Goal: Task Accomplishment & Management: Manage account settings

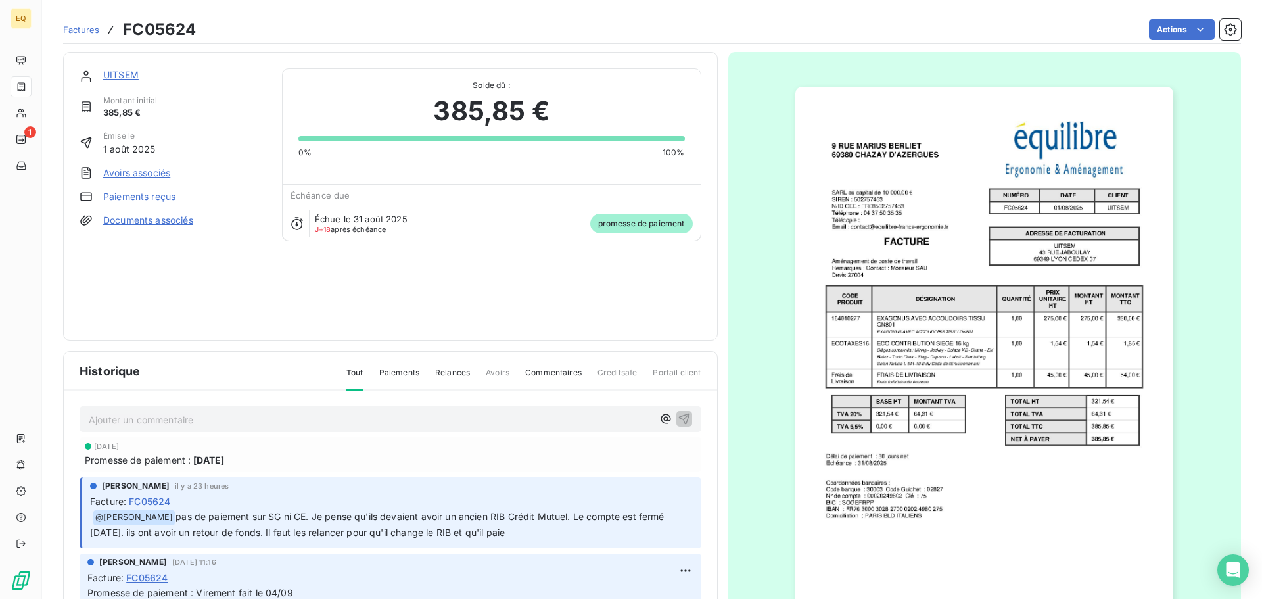
scroll to position [79, 0]
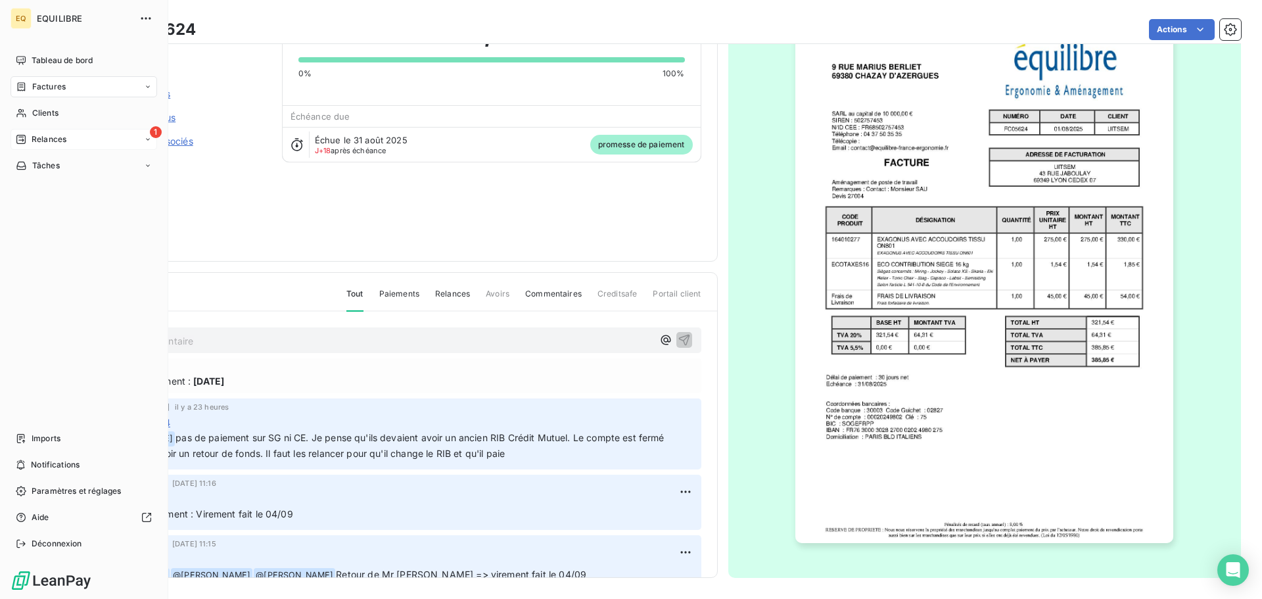
click at [68, 134] on div "1 Relances" at bounding box center [84, 139] width 147 height 21
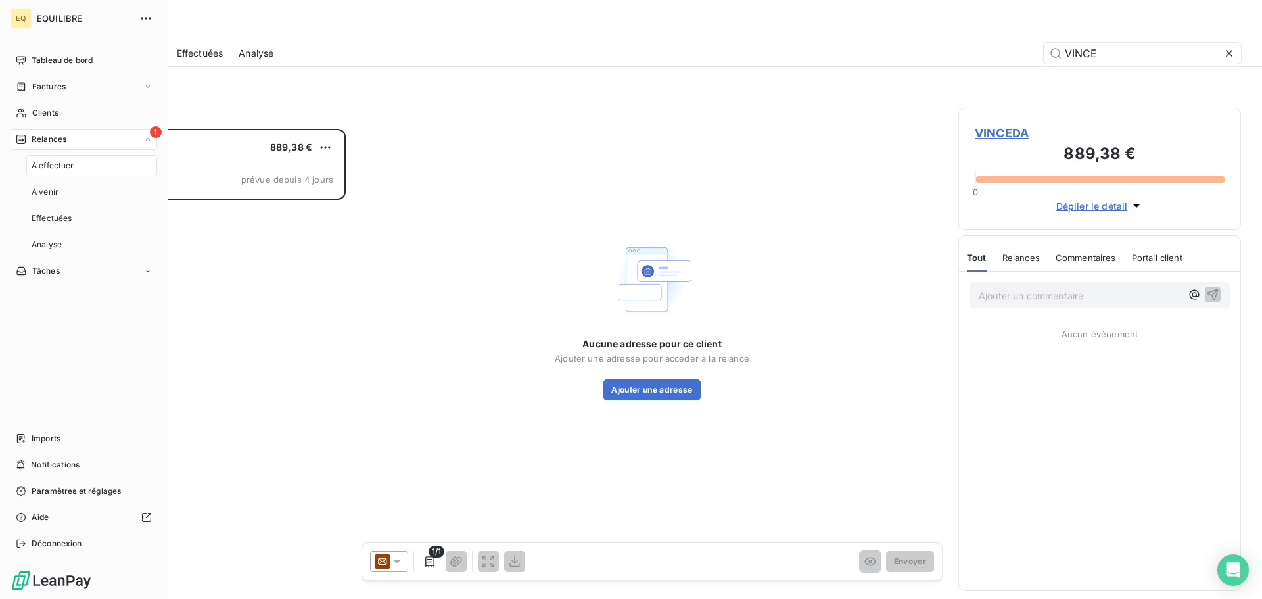
scroll to position [460, 273]
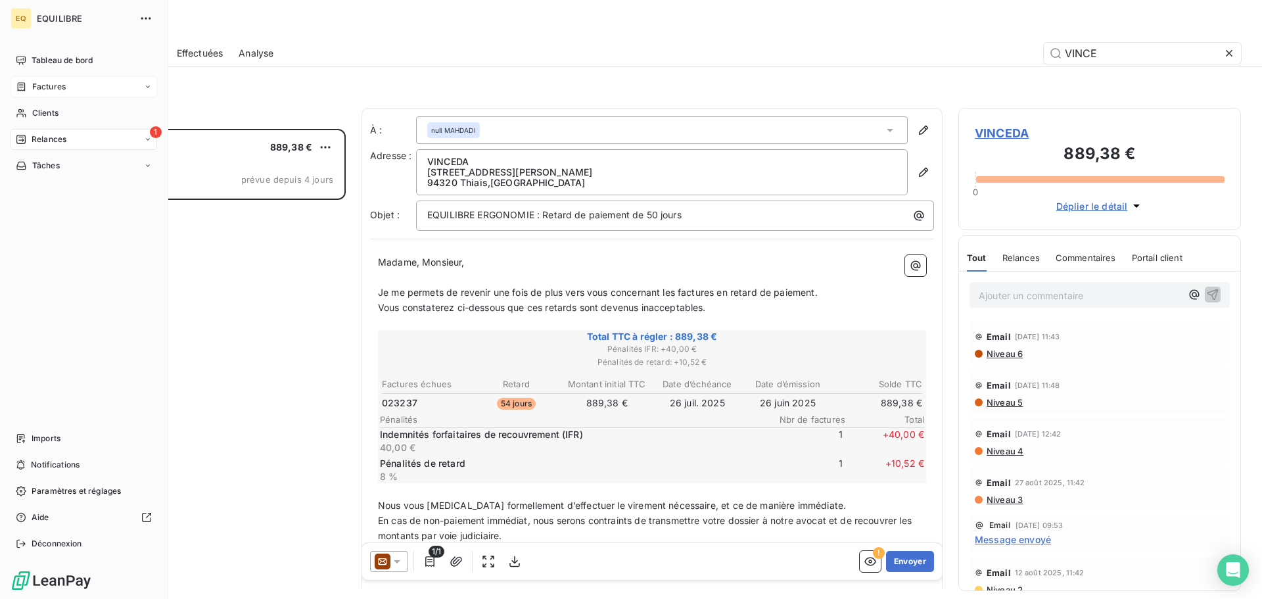
click at [41, 82] on span "Factures" at bounding box center [49, 87] width 34 height 12
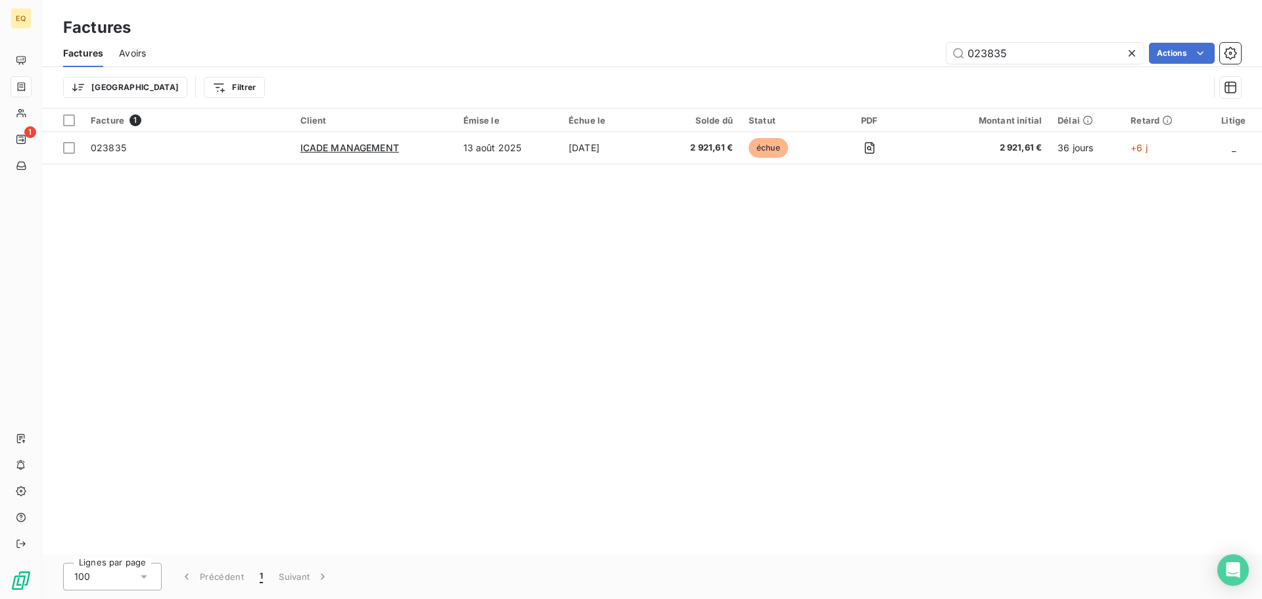
drag, startPoint x: 1019, startPoint y: 53, endPoint x: 941, endPoint y: 49, distance: 78.3
click at [941, 49] on div "023835 Actions" at bounding box center [701, 53] width 1079 height 21
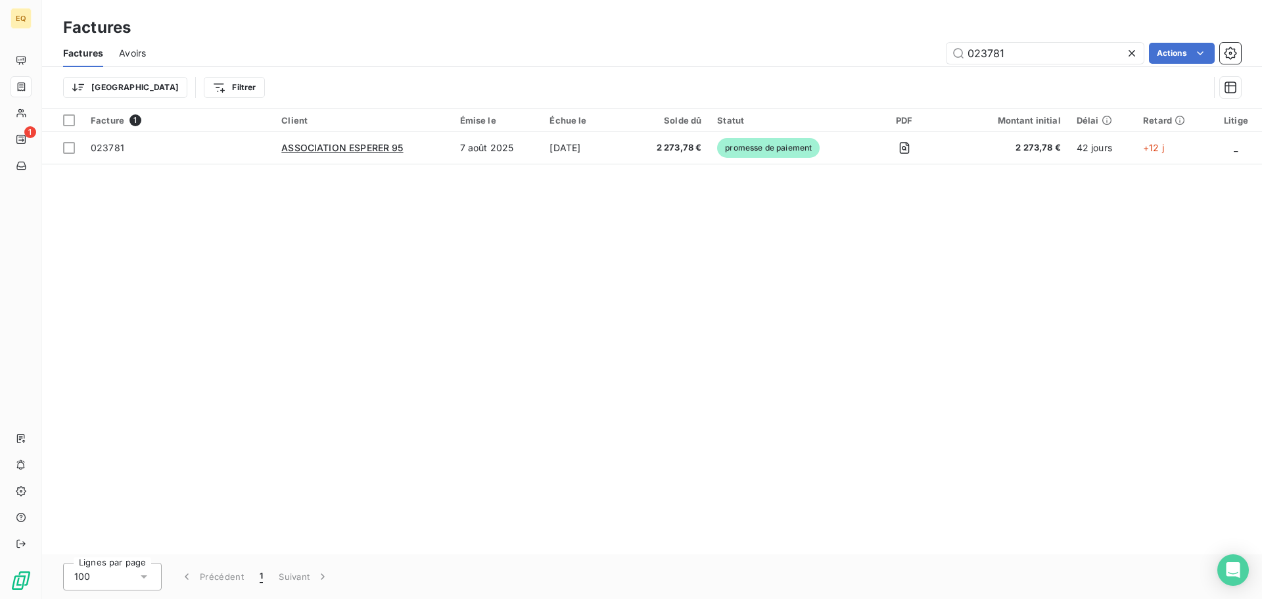
type input "023781"
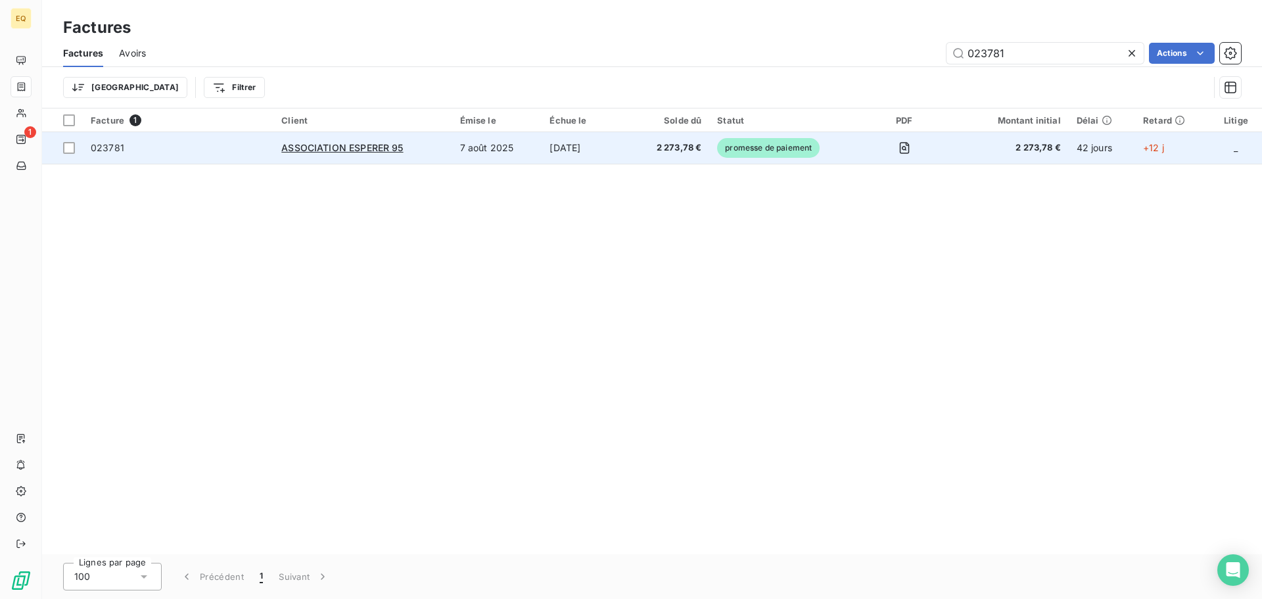
click at [615, 149] on td "[DATE]" at bounding box center [586, 148] width 89 height 32
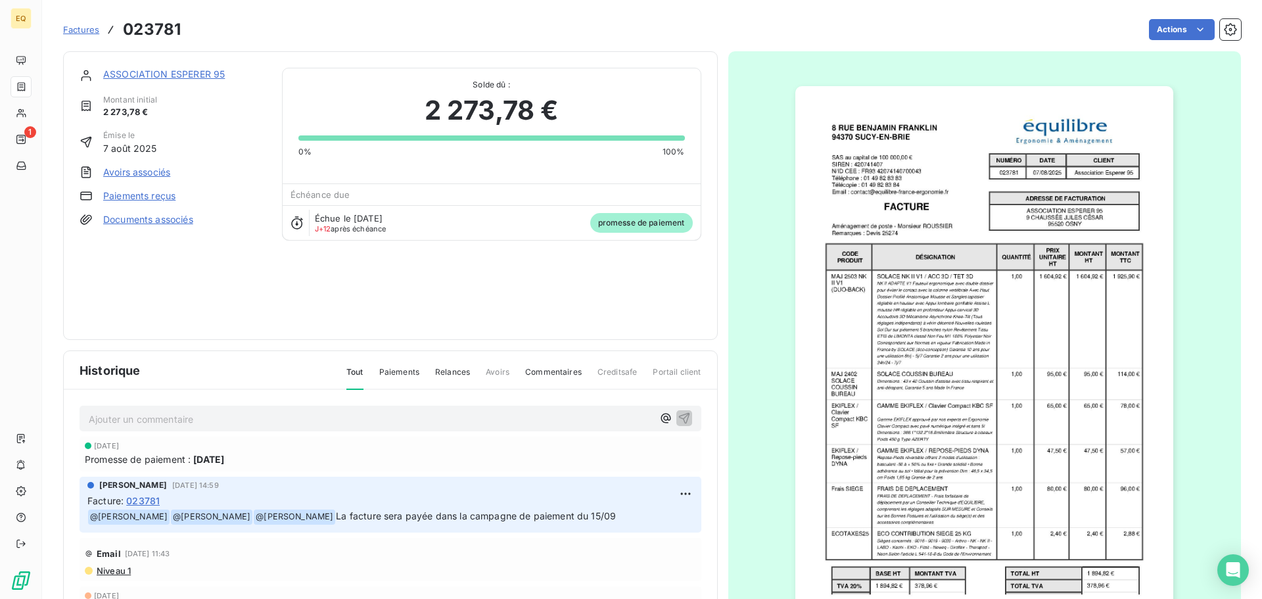
click at [81, 29] on span "Factures" at bounding box center [81, 29] width 36 height 11
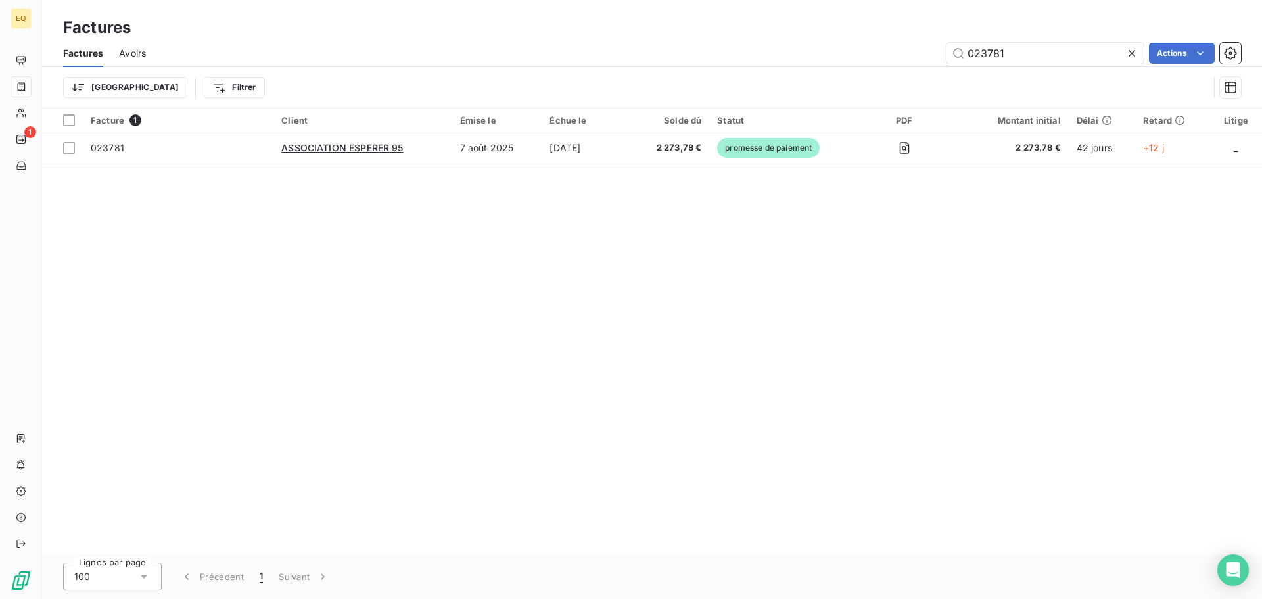
drag, startPoint x: 1011, startPoint y: 54, endPoint x: 935, endPoint y: 53, distance: 75.6
click at [938, 46] on div "023781 Actions" at bounding box center [701, 53] width 1079 height 21
type input "023652"
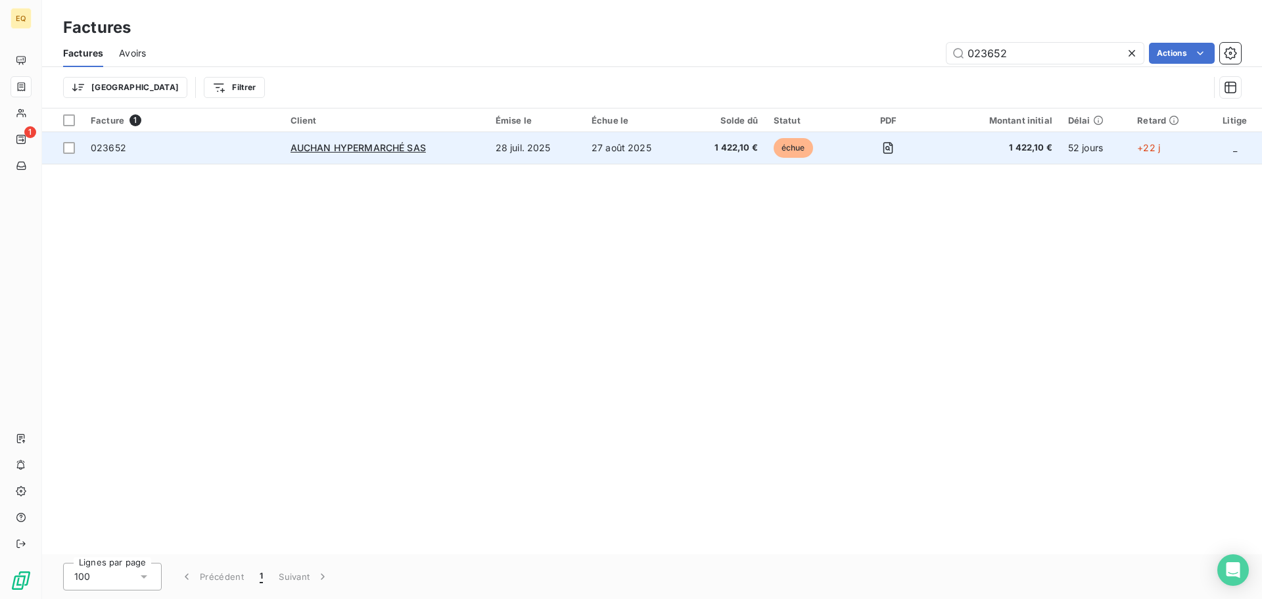
click at [495, 141] on td "28 juil. 2025" at bounding box center [536, 148] width 96 height 32
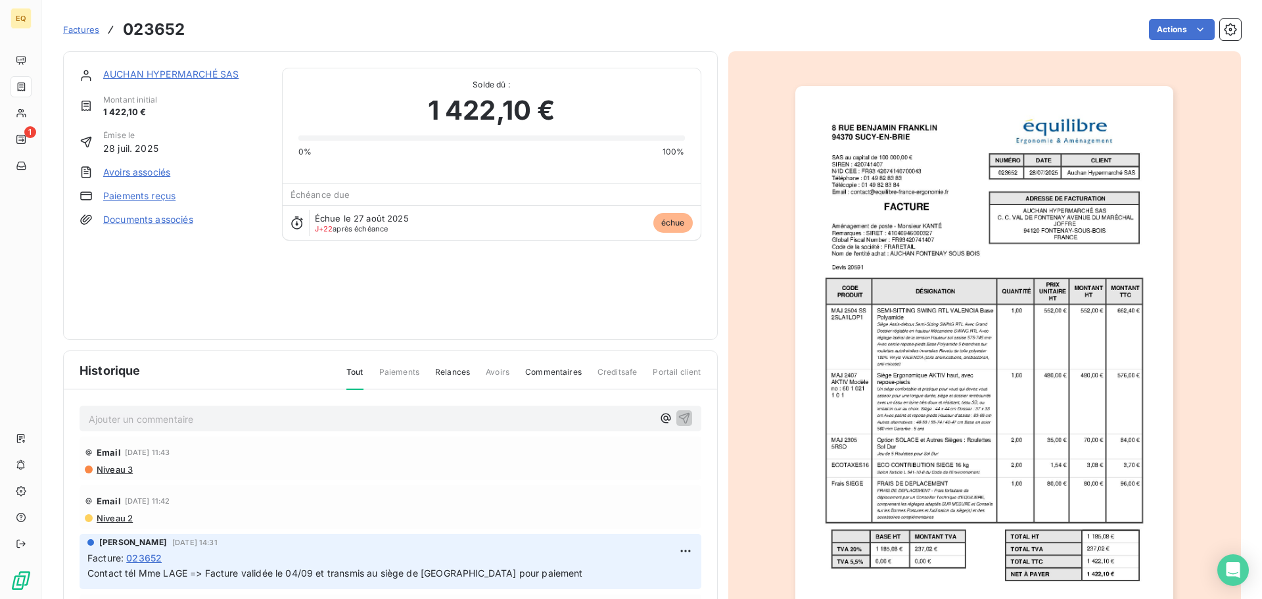
click at [80, 28] on span "Factures" at bounding box center [81, 29] width 36 height 11
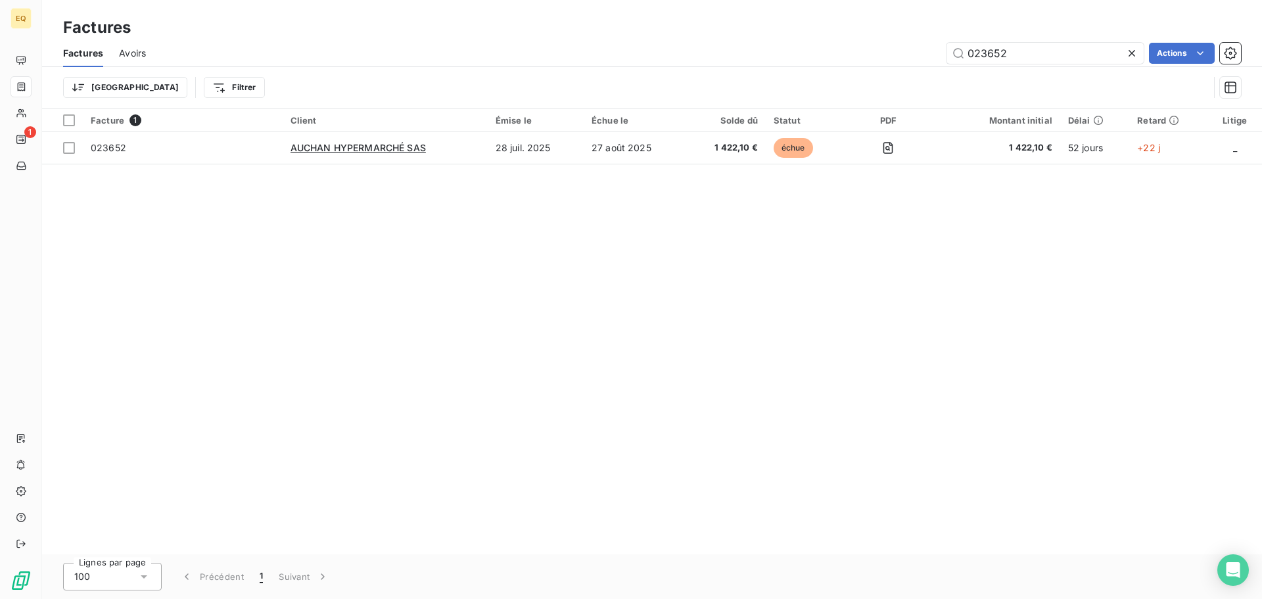
drag, startPoint x: 971, startPoint y: 50, endPoint x: 932, endPoint y: 45, distance: 39.7
click at [933, 45] on div "023652 Actions" at bounding box center [701, 53] width 1079 height 21
type input "023770"
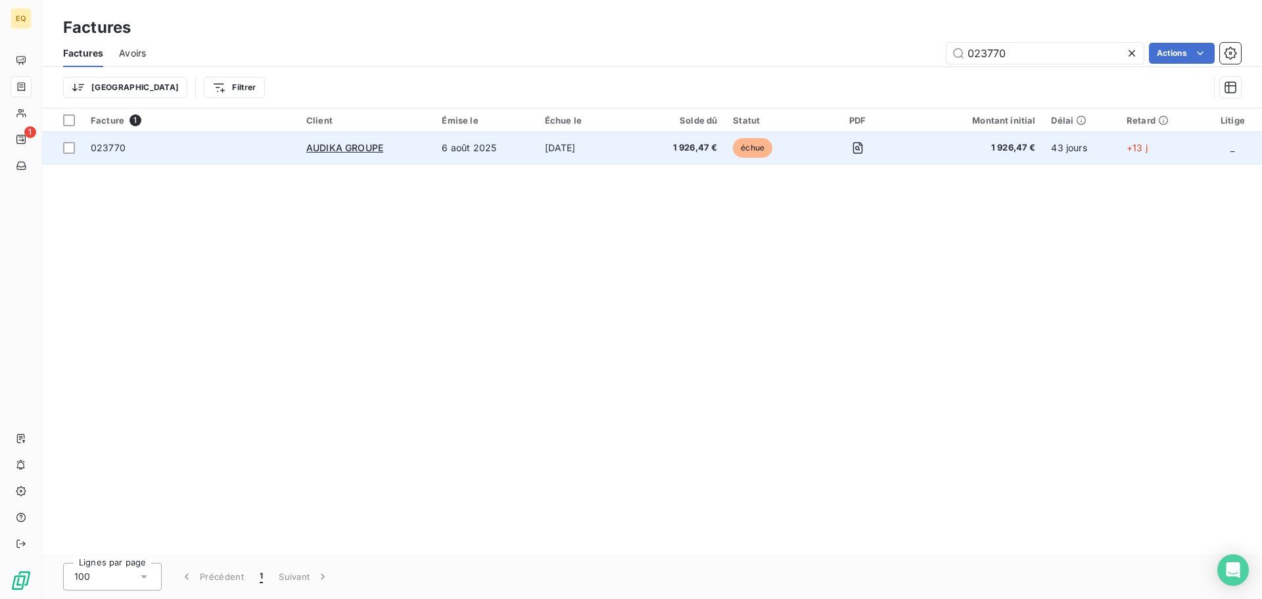
click at [552, 149] on td "[DATE]" at bounding box center [587, 148] width 101 height 32
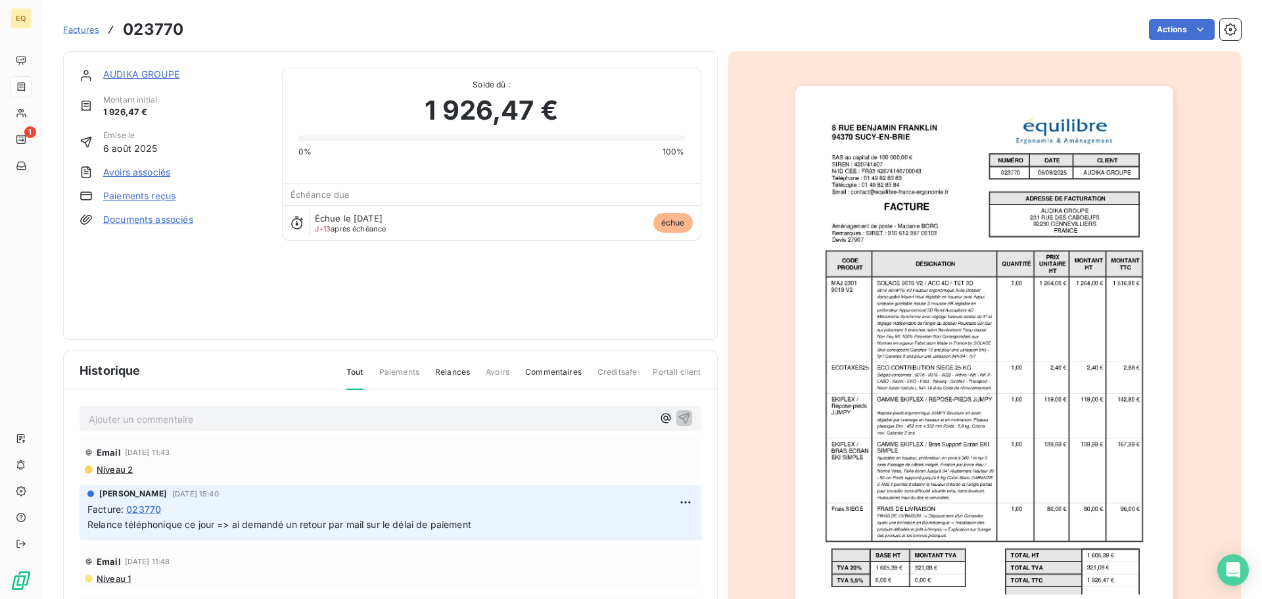
click at [145, 218] on link "Documents associés" at bounding box center [148, 219] width 90 height 13
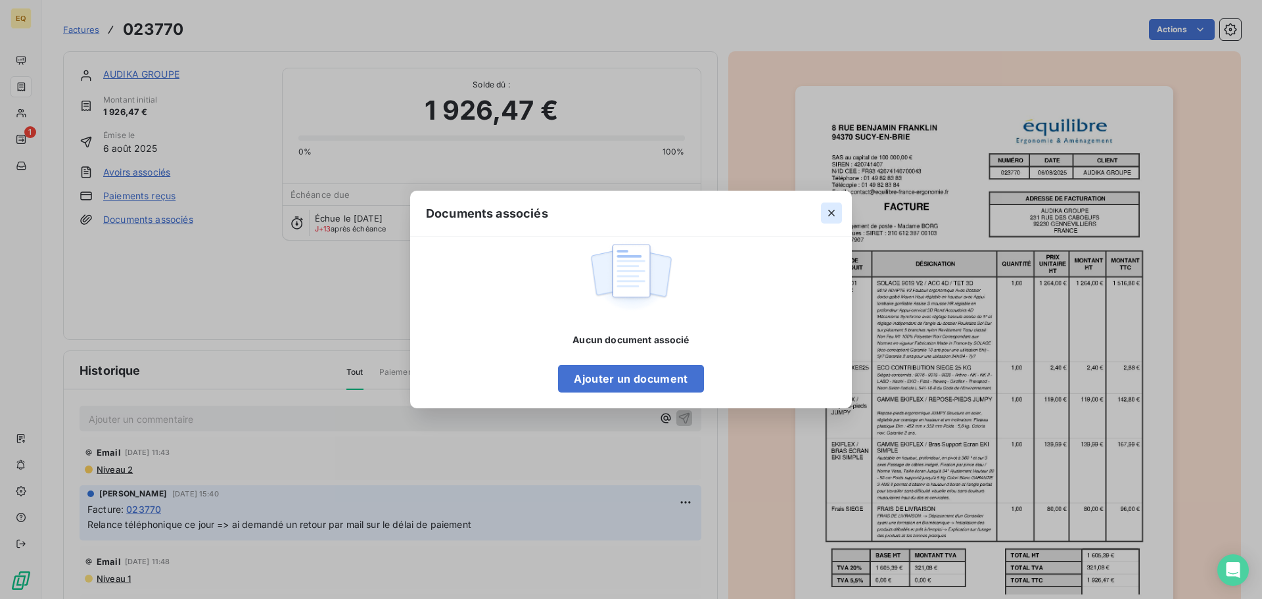
click at [830, 211] on icon "button" at bounding box center [831, 213] width 7 height 7
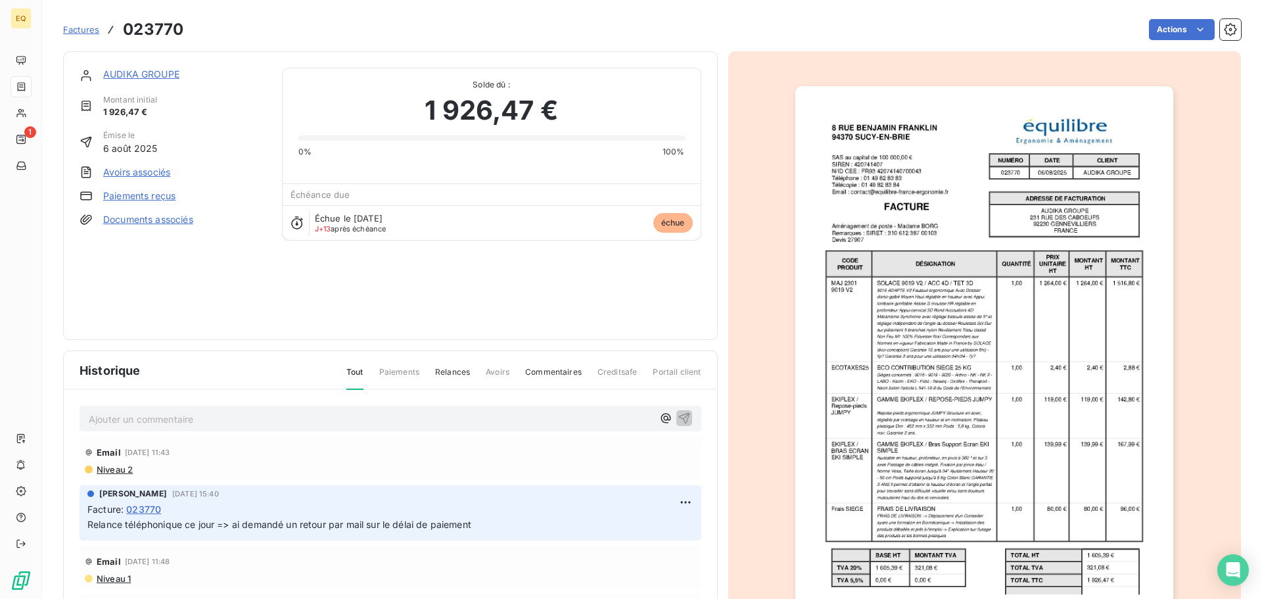
click at [166, 216] on link "Documents associés" at bounding box center [148, 219] width 90 height 13
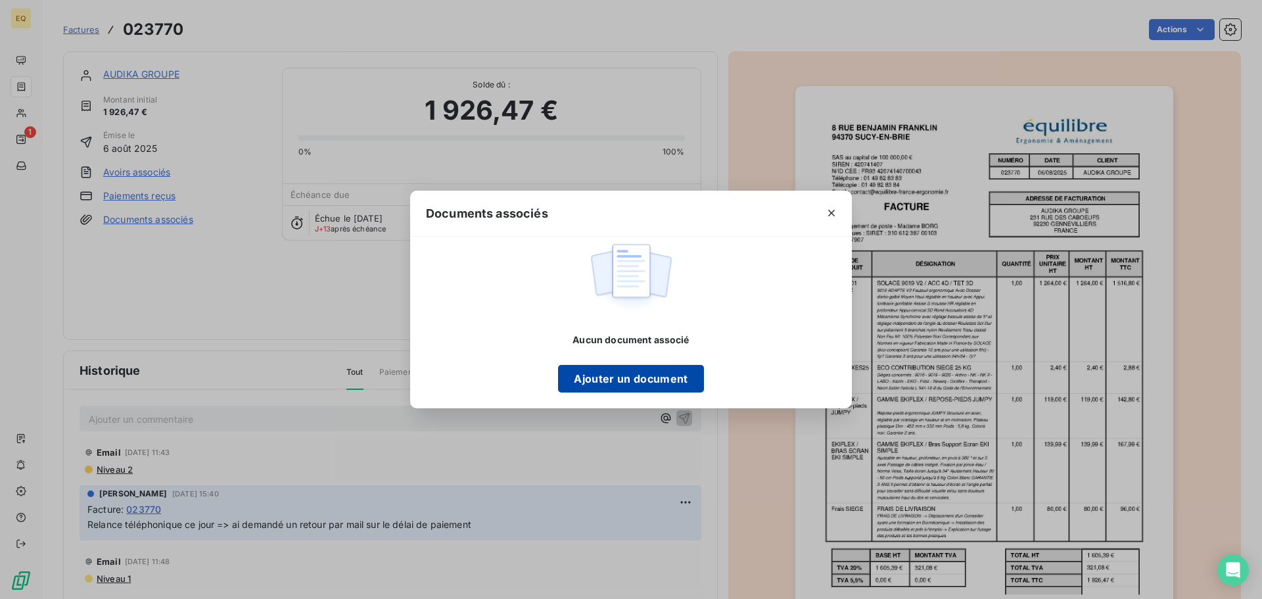
click at [602, 373] on button "Ajouter un document" at bounding box center [630, 379] width 145 height 28
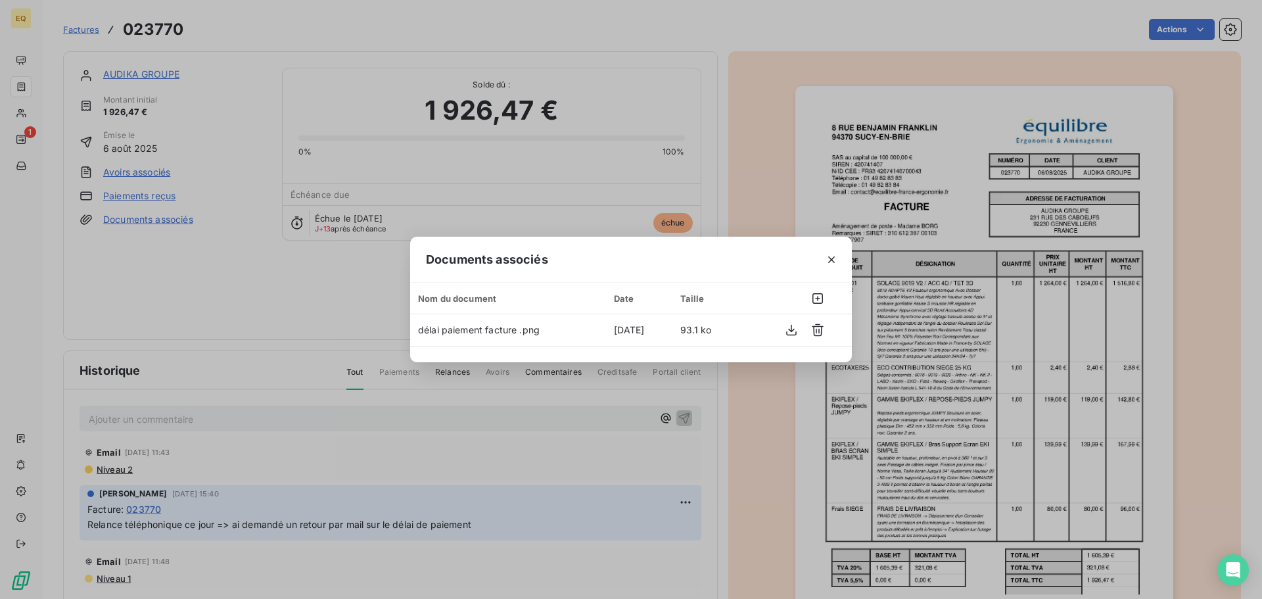
drag, startPoint x: 830, startPoint y: 260, endPoint x: 798, endPoint y: 261, distance: 32.2
click at [829, 260] on icon "button" at bounding box center [831, 259] width 13 height 13
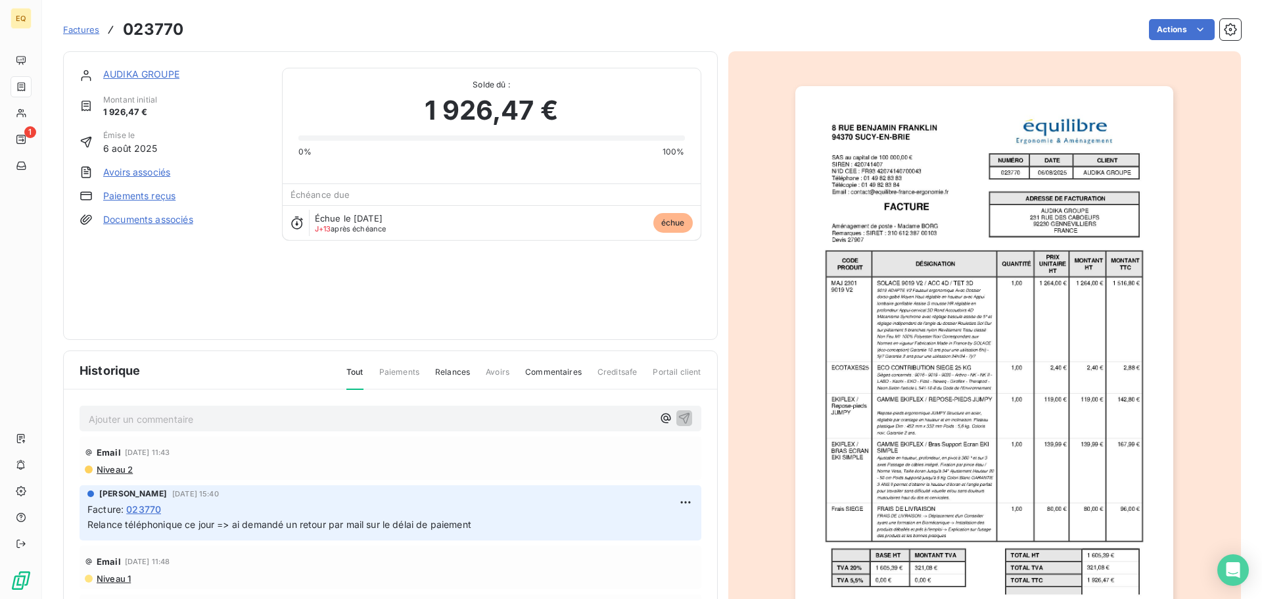
click at [131, 417] on p "Ajouter un commentaire ﻿" at bounding box center [371, 419] width 564 height 16
click at [678, 416] on icon "button" at bounding box center [684, 417] width 13 height 13
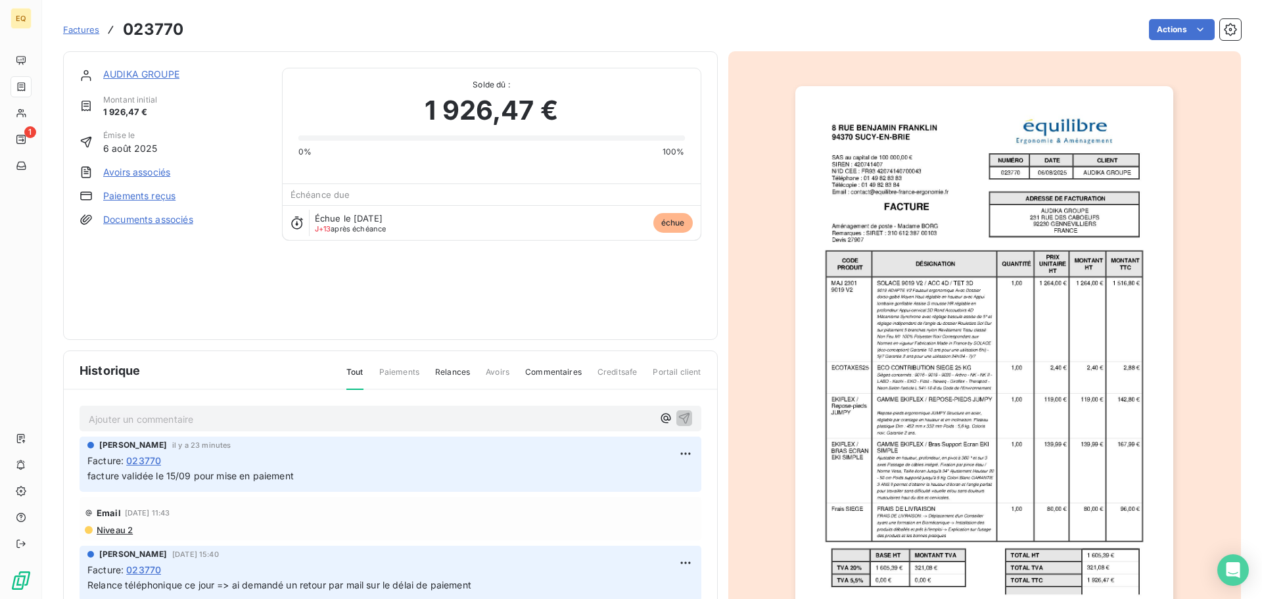
click at [80, 28] on span "Factures" at bounding box center [81, 29] width 36 height 11
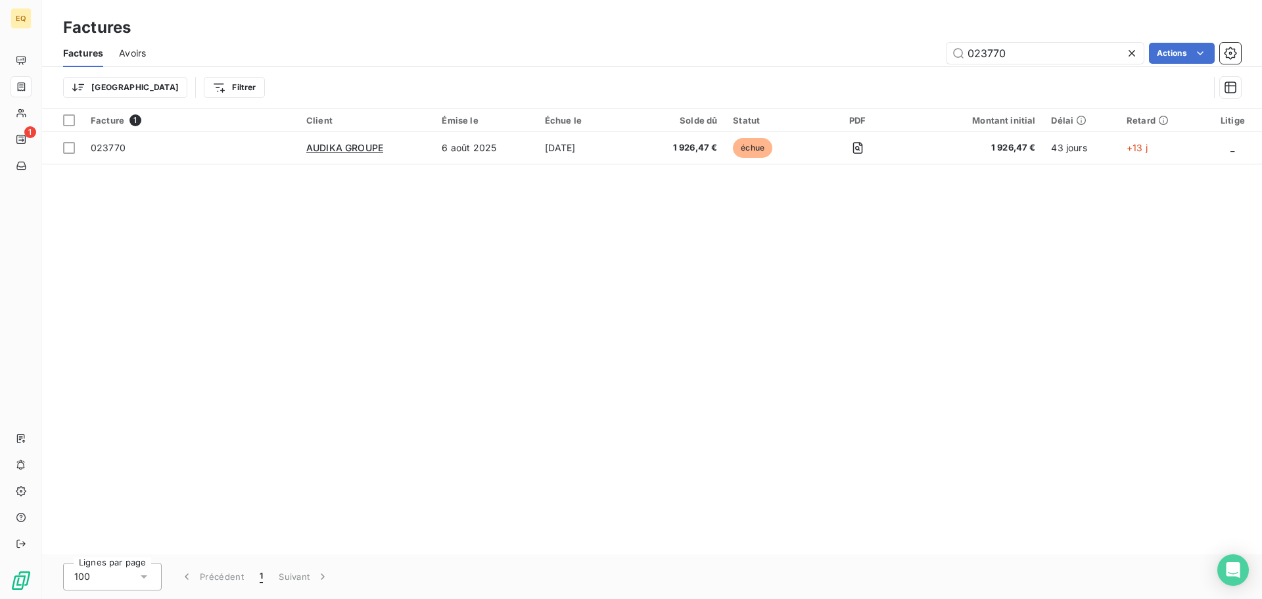
drag, startPoint x: 1030, startPoint y: 50, endPoint x: 941, endPoint y: 40, distance: 89.3
click at [941, 40] on div "Factures Avoirs 023770 Actions" at bounding box center [652, 53] width 1220 height 28
type input "023762"
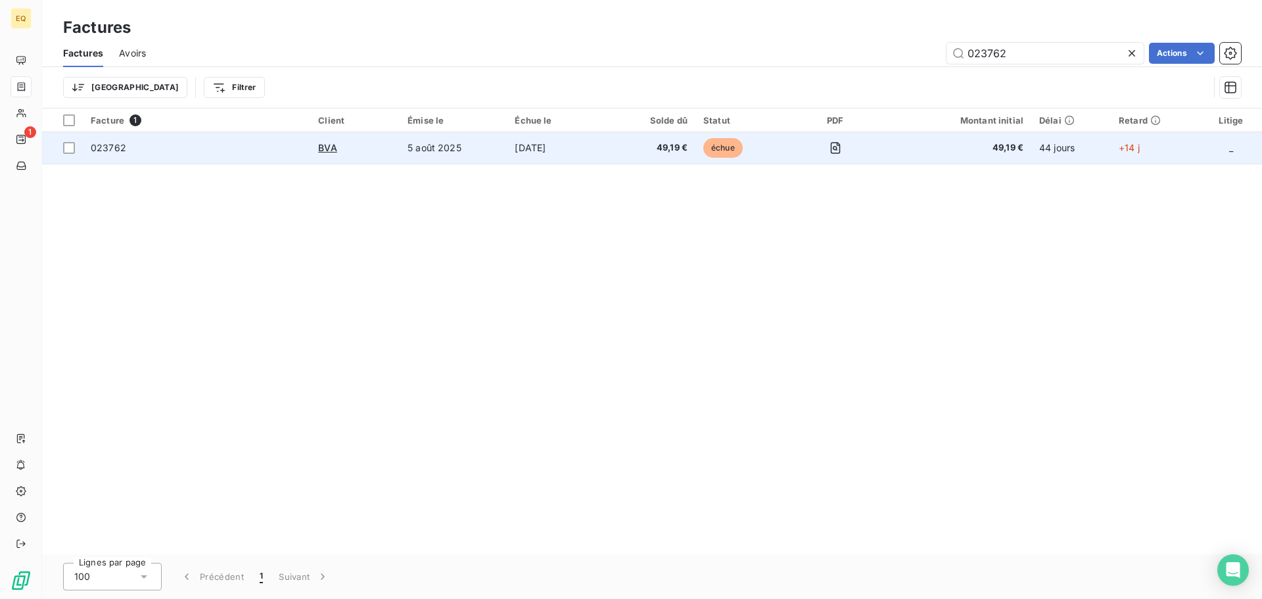
click at [534, 149] on td "[DATE]" at bounding box center [560, 148] width 106 height 32
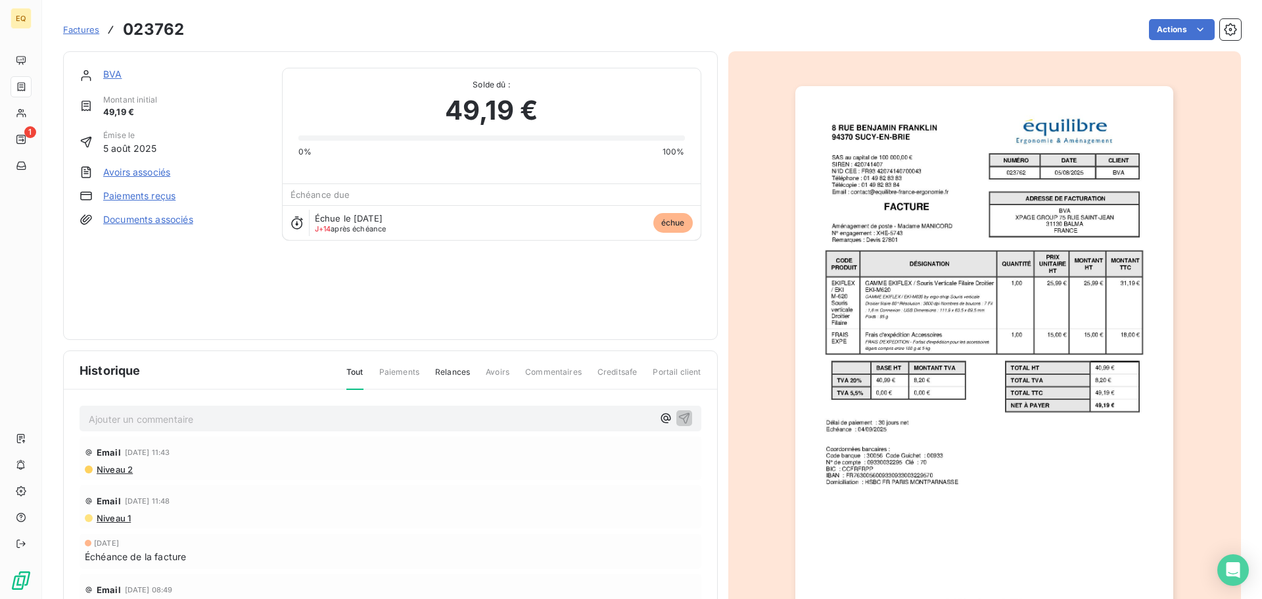
click at [134, 220] on link "Documents associés" at bounding box center [148, 219] width 90 height 13
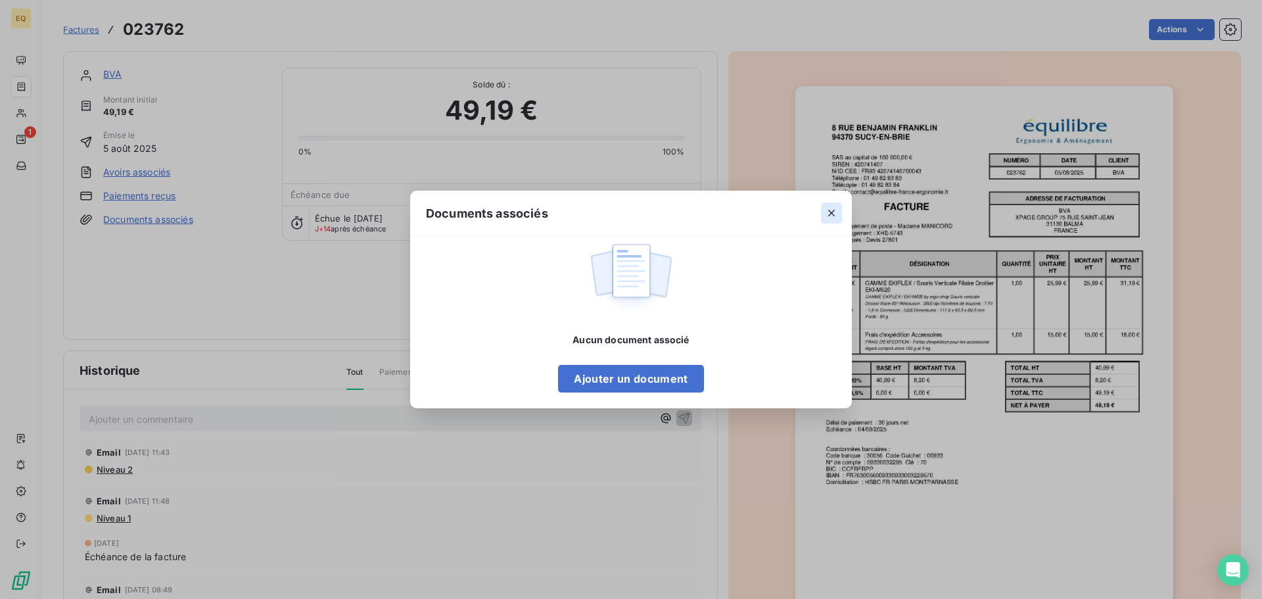
click at [834, 213] on icon "button" at bounding box center [831, 212] width 13 height 13
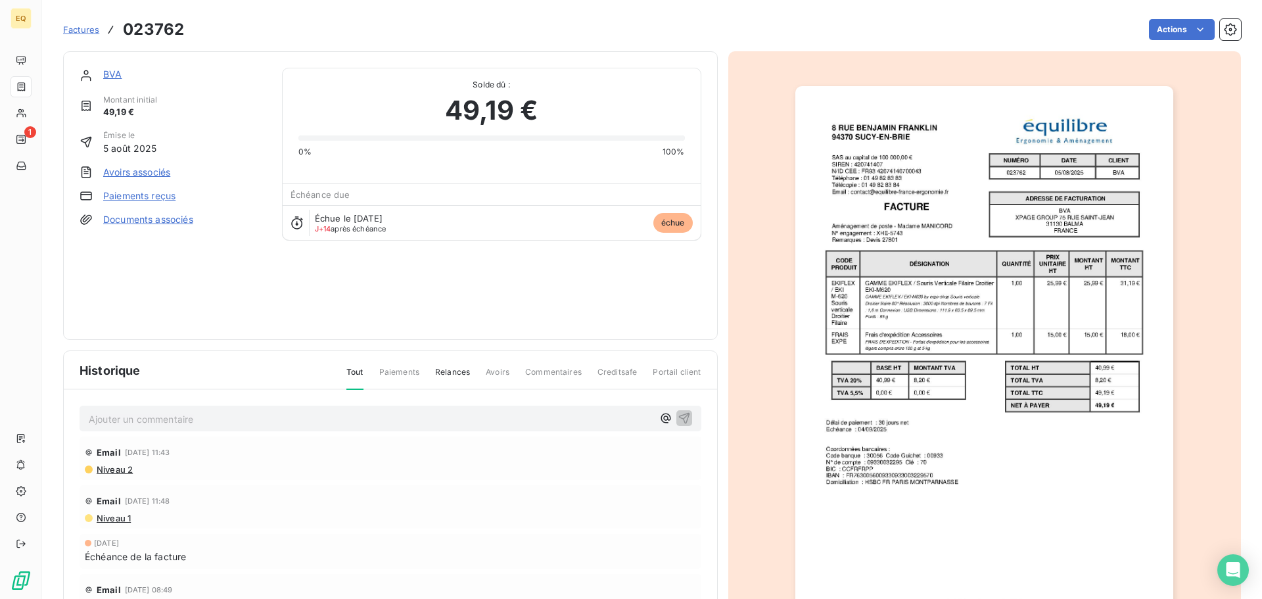
click at [77, 31] on span "Factures" at bounding box center [81, 29] width 36 height 11
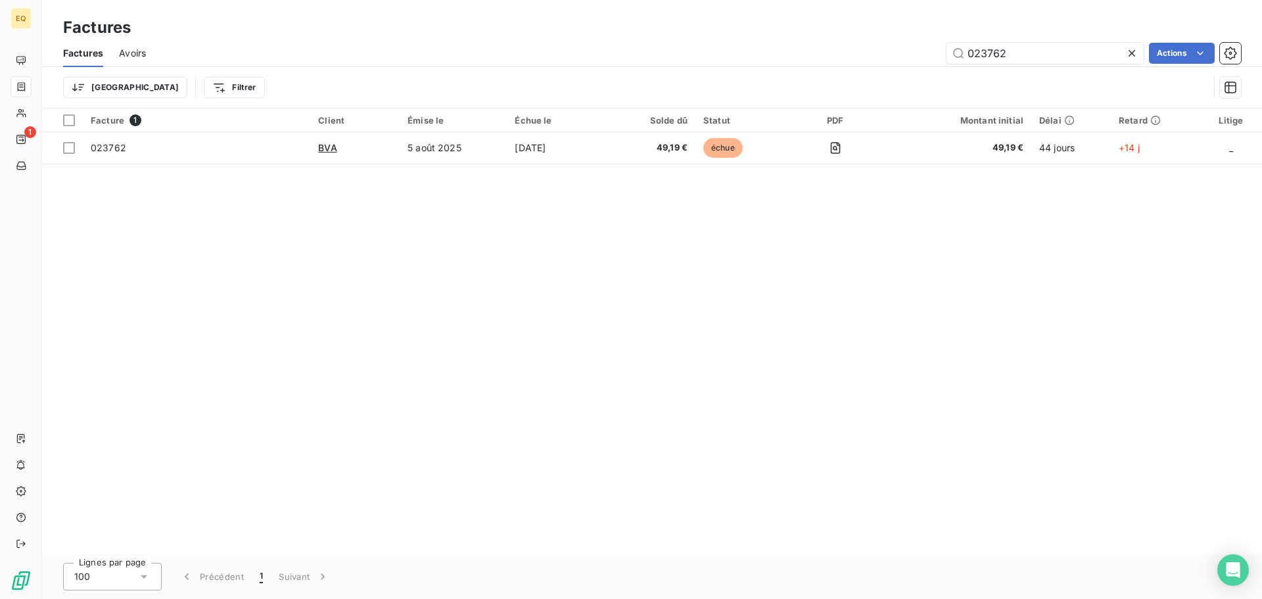
drag, startPoint x: 1001, startPoint y: 54, endPoint x: 928, endPoint y: 47, distance: 73.3
click at [930, 47] on div "023762 Actions" at bounding box center [701, 53] width 1079 height 21
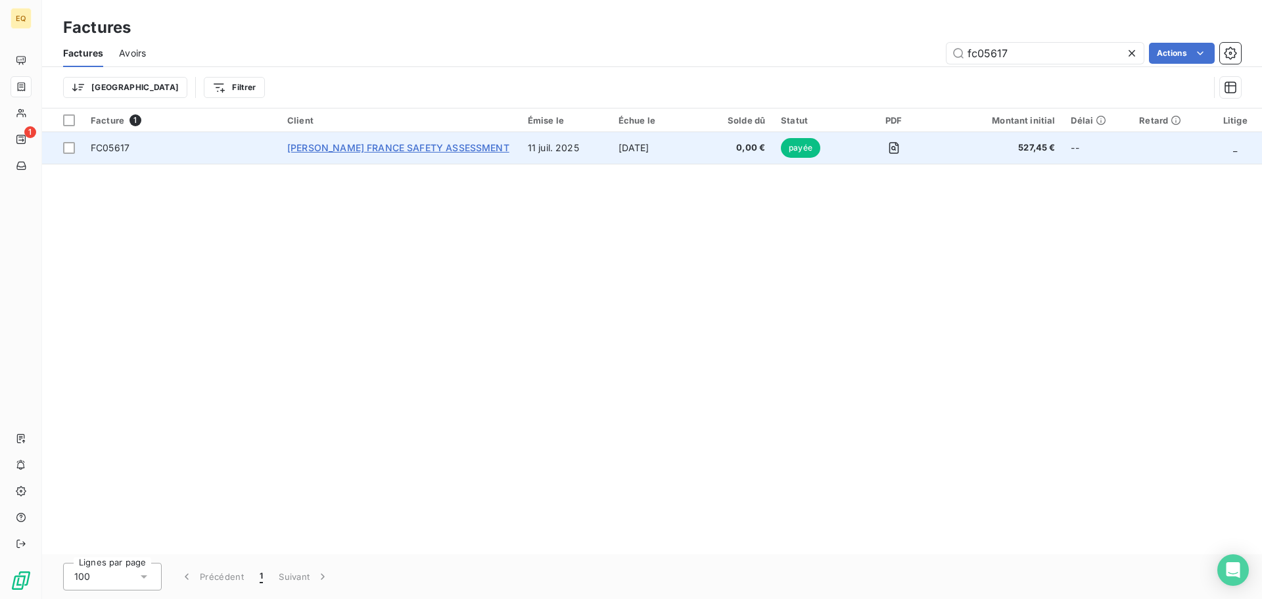
type input "fc05617"
click at [433, 147] on span "[PERSON_NAME] FRANCE SAFETY ASSESSMENT" at bounding box center [398, 147] width 222 height 11
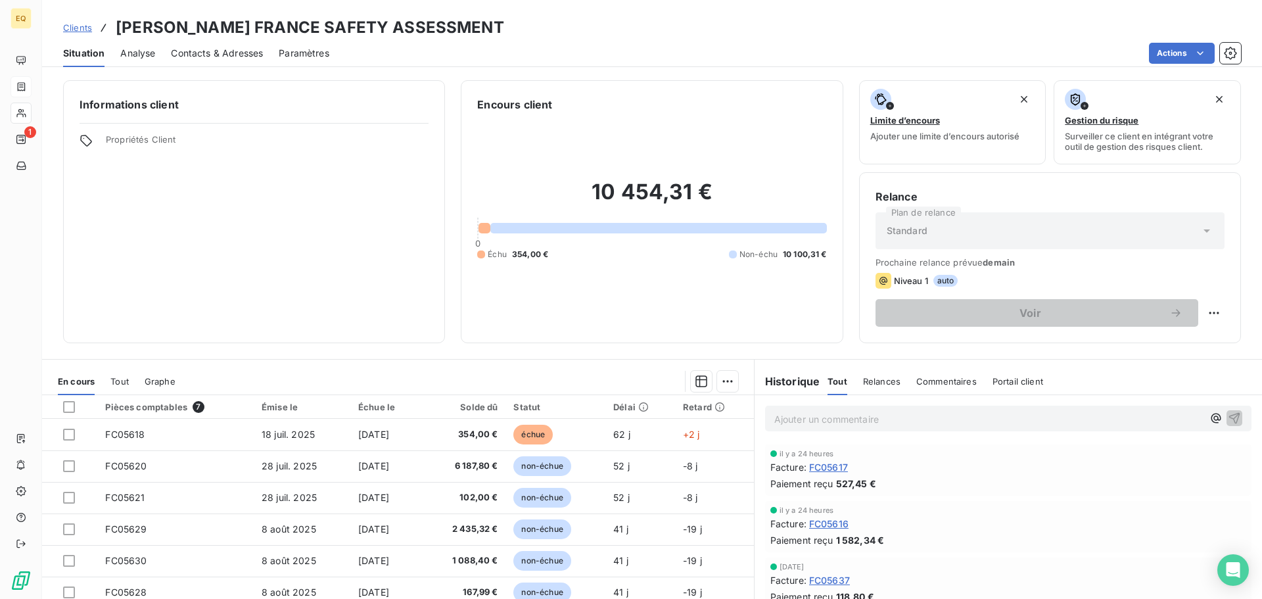
click at [82, 28] on span "Clients" at bounding box center [77, 27] width 29 height 11
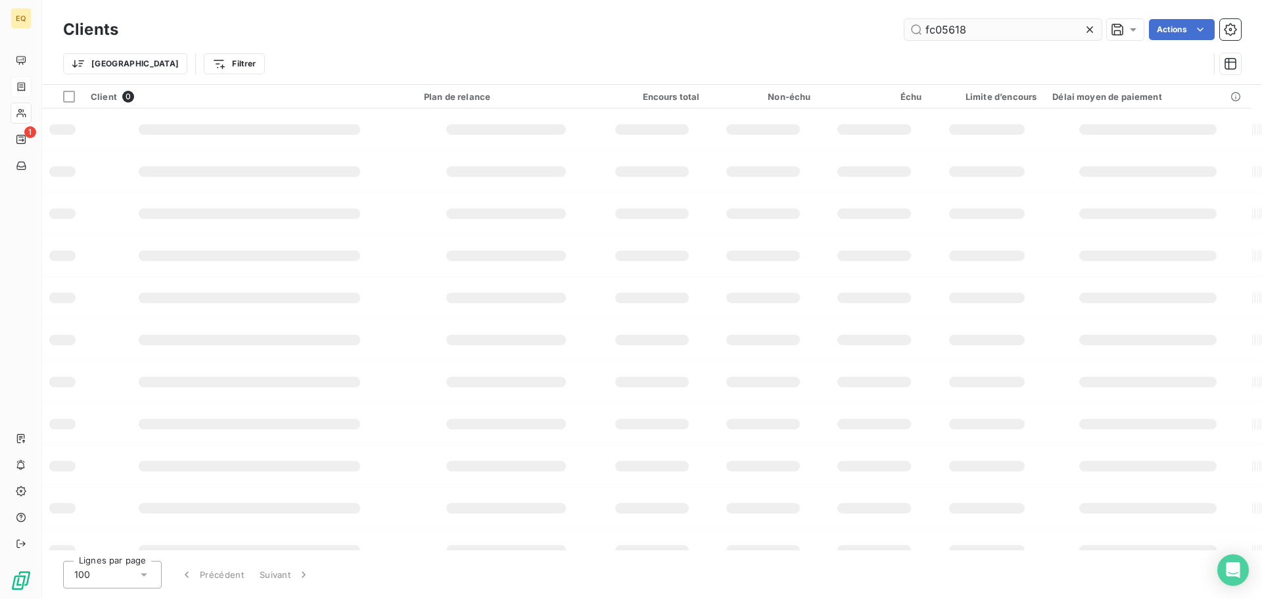
type input "fc05618"
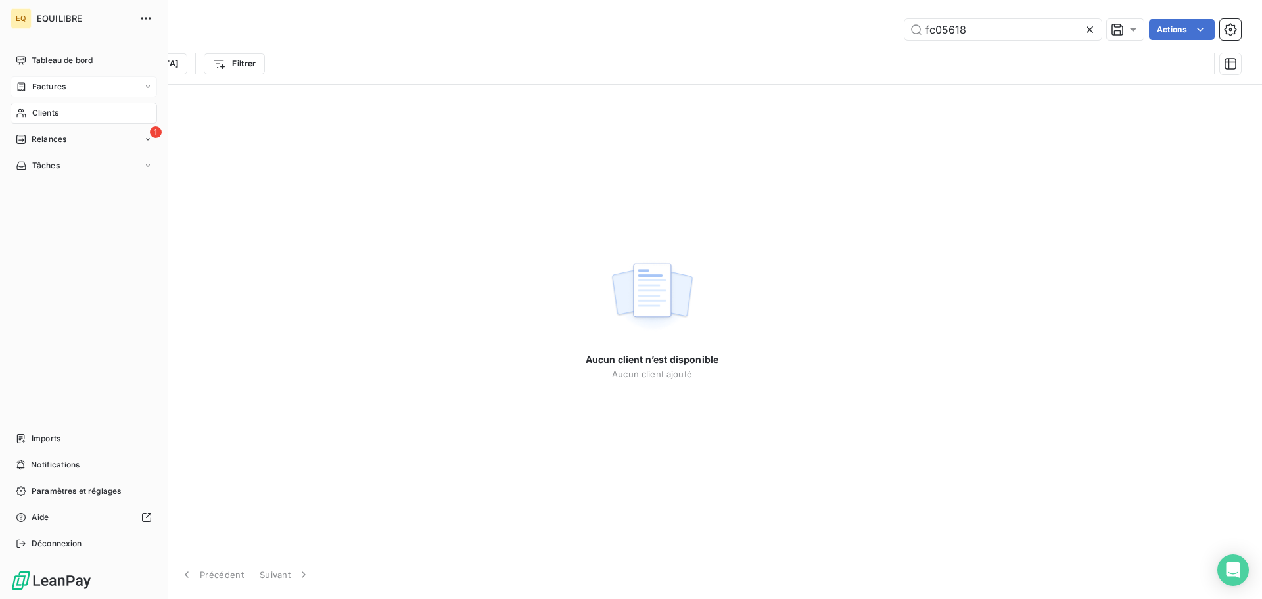
click at [41, 78] on div "Factures" at bounding box center [84, 86] width 147 height 21
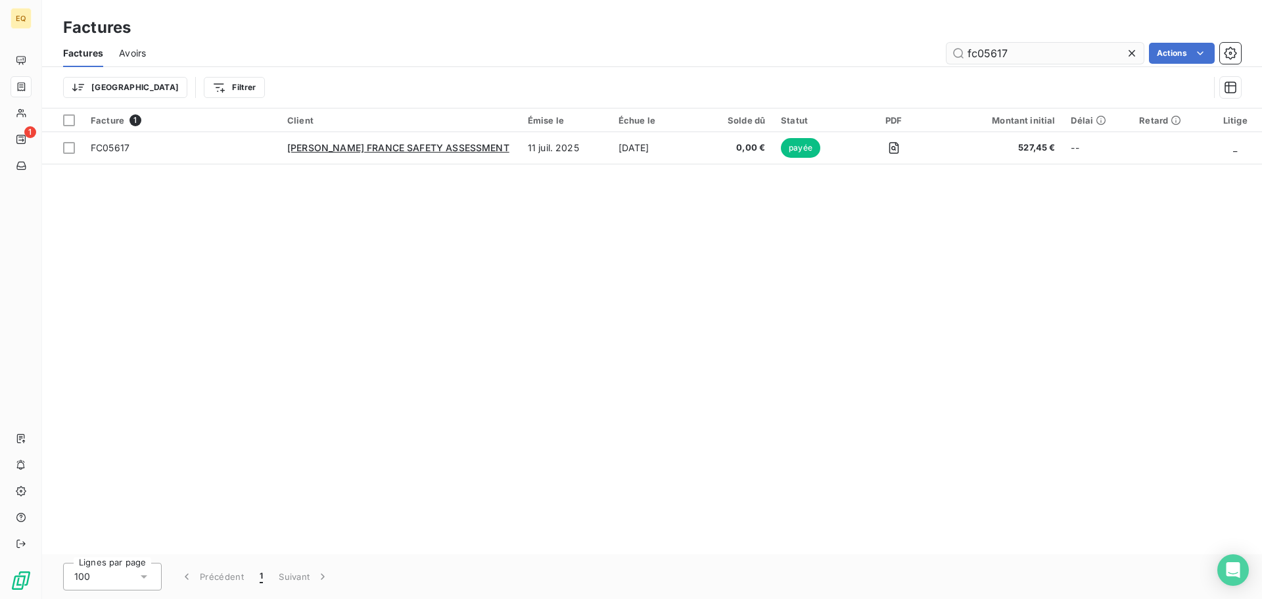
click at [1017, 55] on input "fc05617" at bounding box center [1045, 53] width 197 height 21
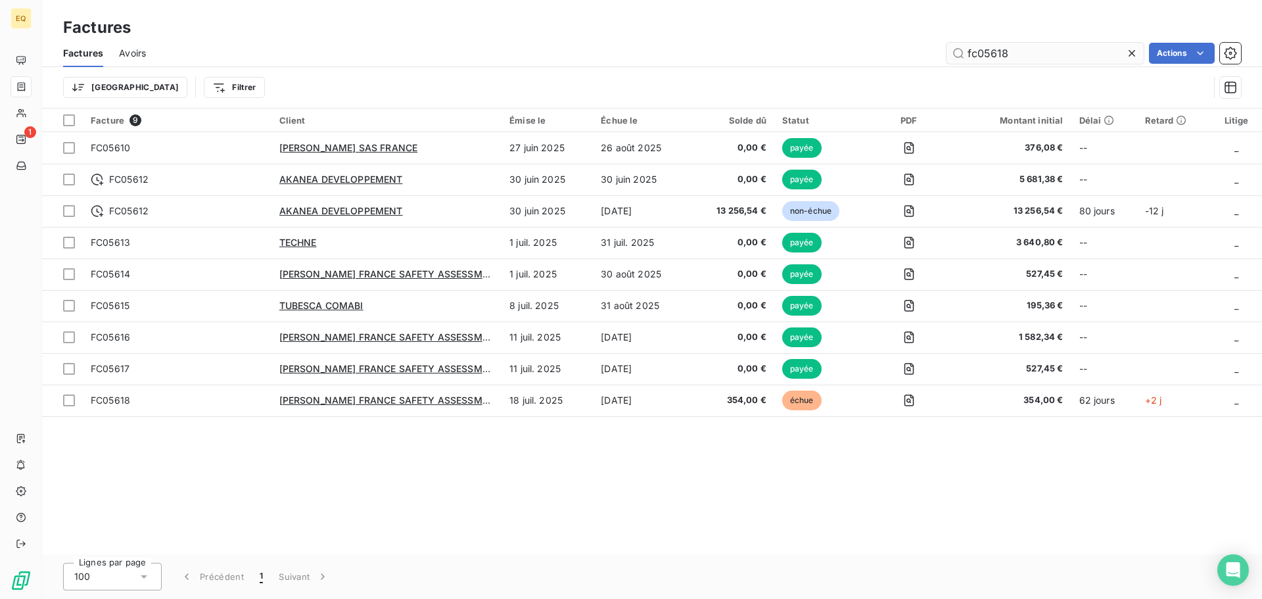
type input "fc05618"
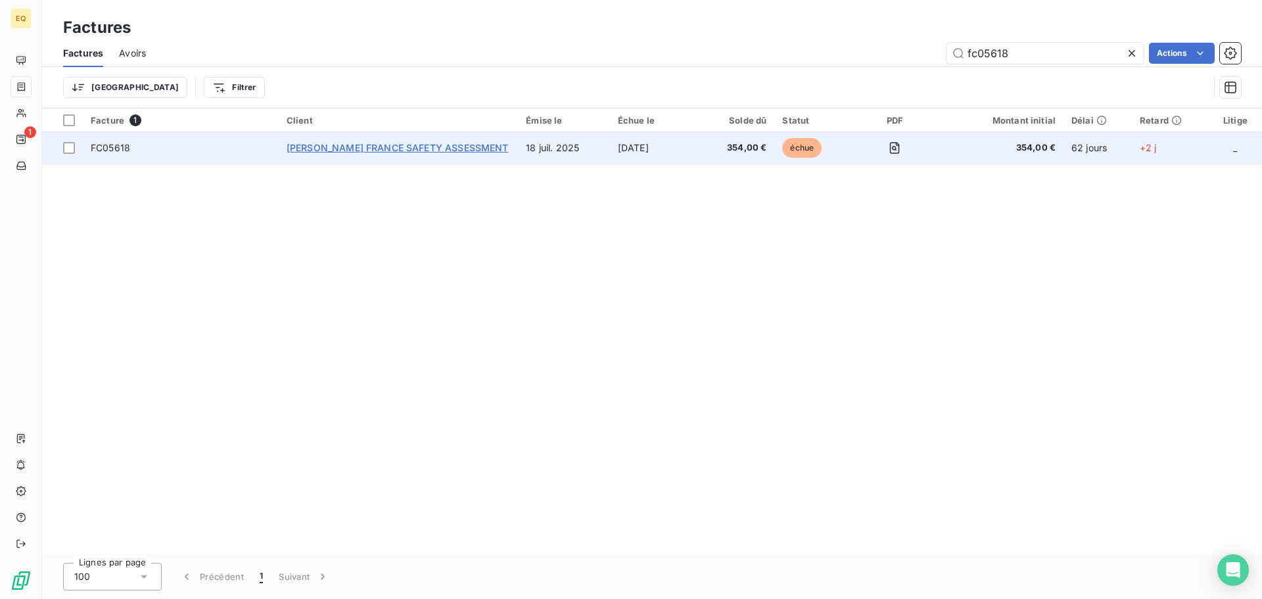
click at [398, 143] on span "[PERSON_NAME] FRANCE SAFETY ASSESSMENT" at bounding box center [398, 147] width 222 height 11
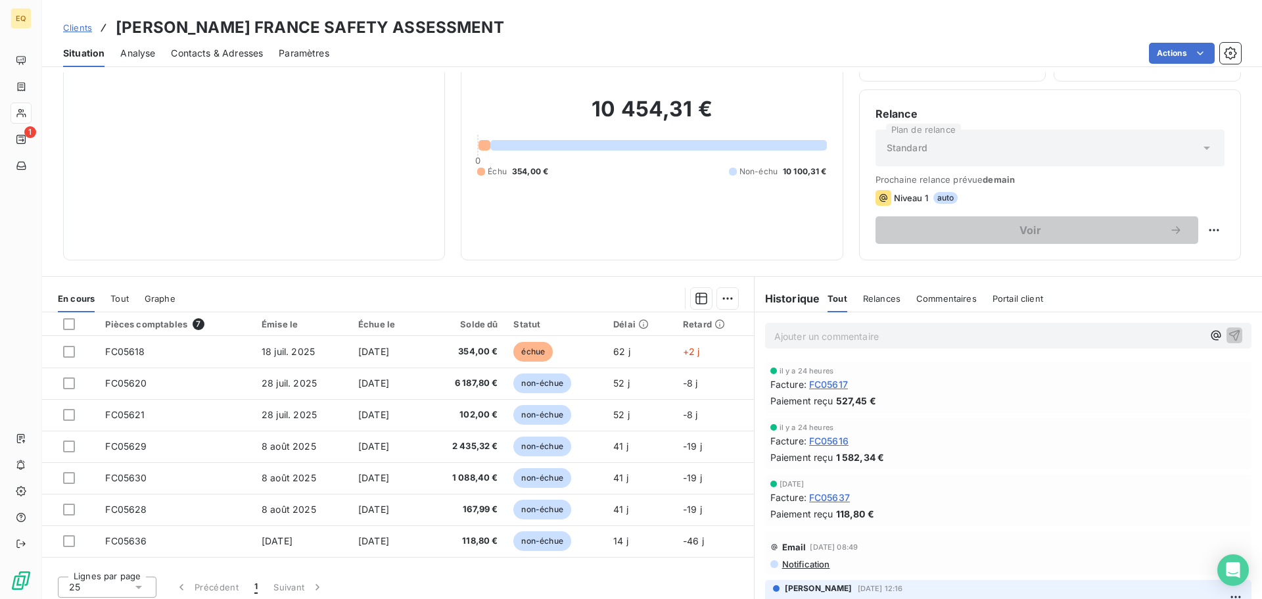
scroll to position [89, 0]
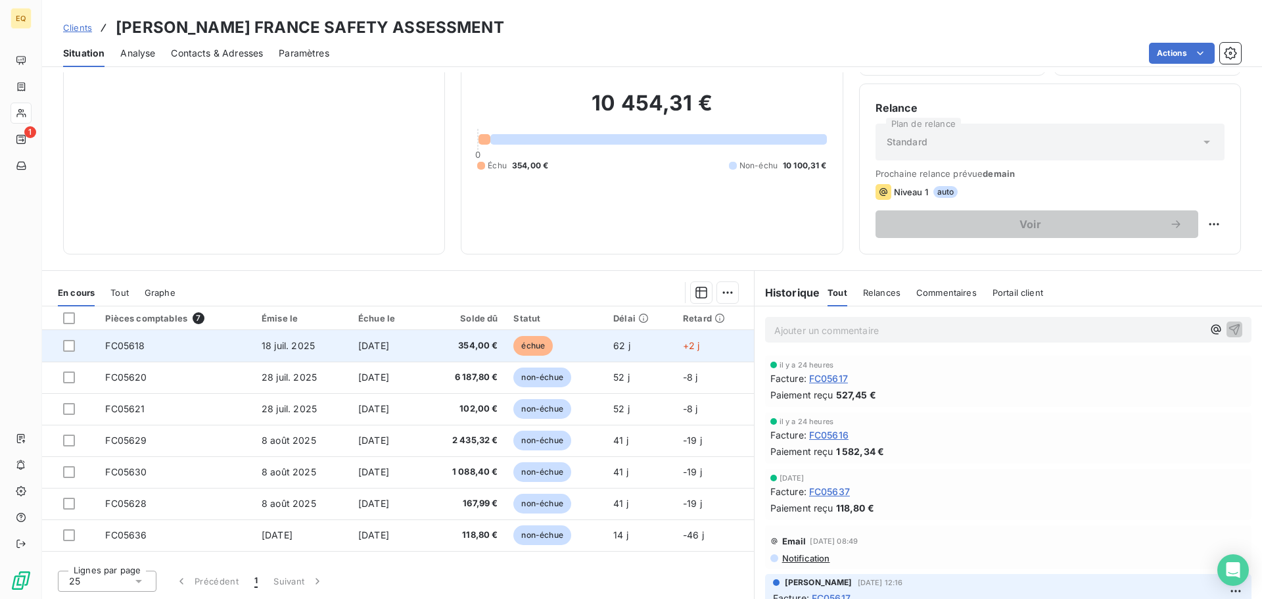
click at [262, 344] on span "18 juil. 2025" at bounding box center [288, 345] width 53 height 11
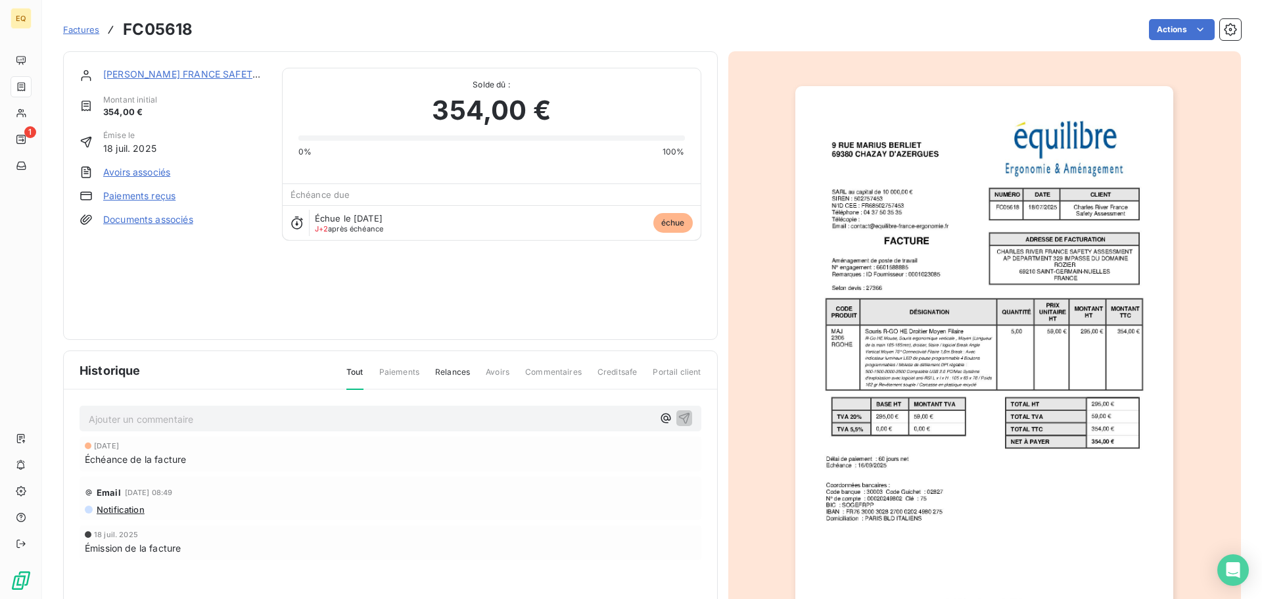
click at [159, 216] on link "Documents associés" at bounding box center [148, 219] width 90 height 13
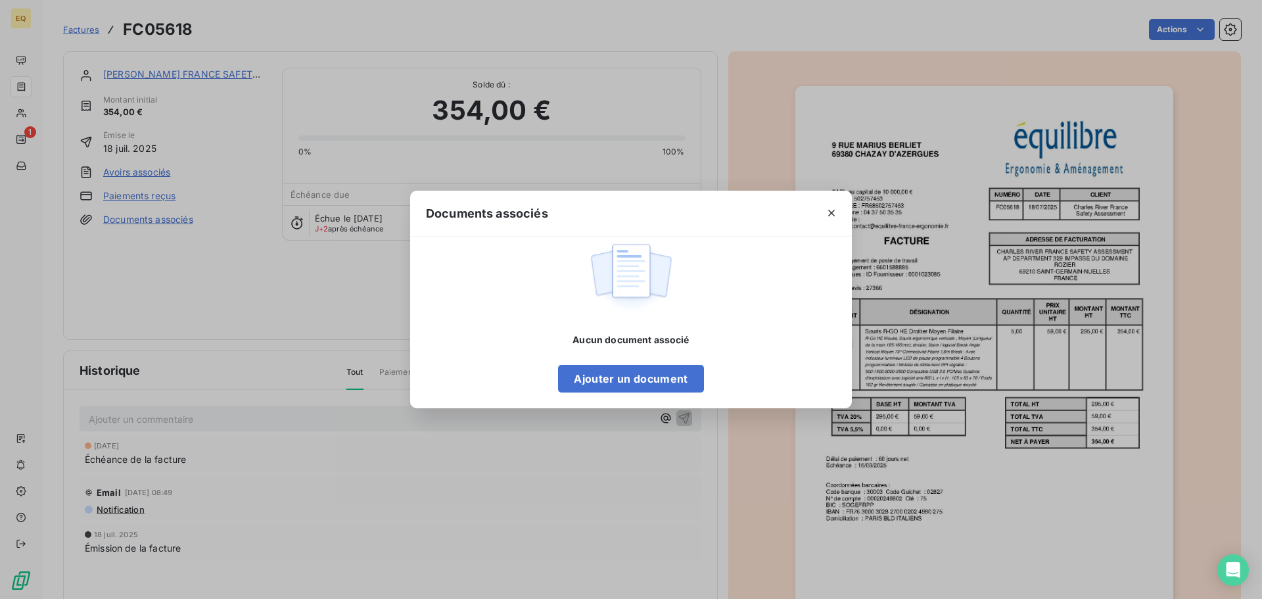
drag, startPoint x: 836, startPoint y: 211, endPoint x: 812, endPoint y: 201, distance: 25.6
click at [836, 210] on icon "button" at bounding box center [831, 212] width 13 height 13
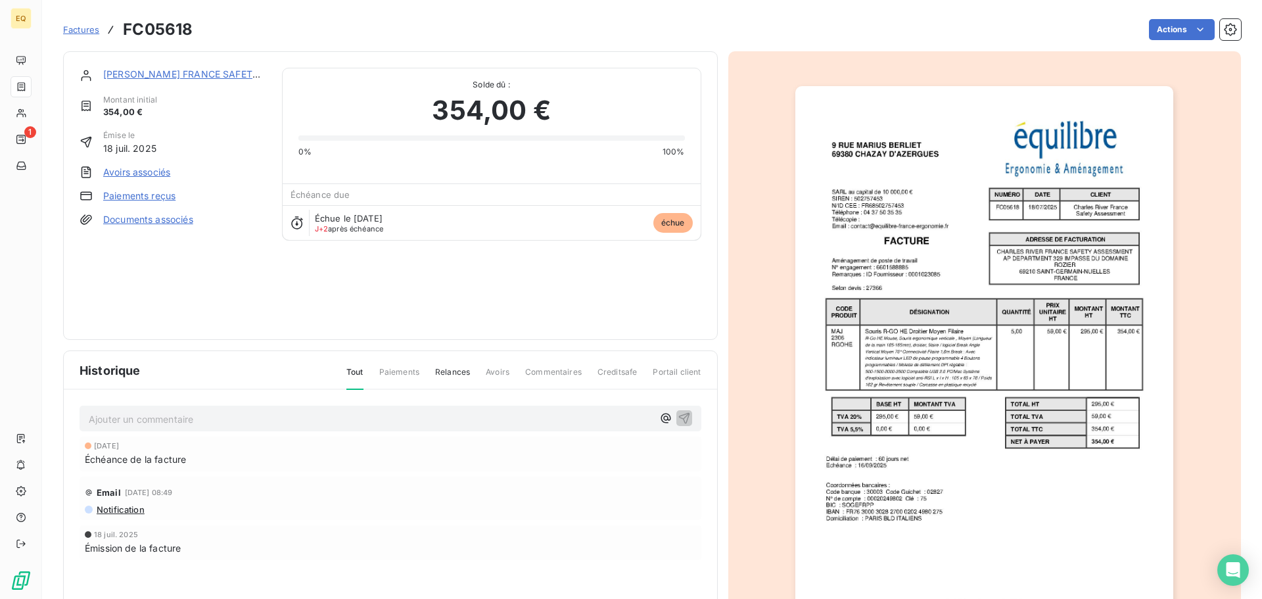
click at [76, 29] on span "Factures" at bounding box center [81, 29] width 36 height 11
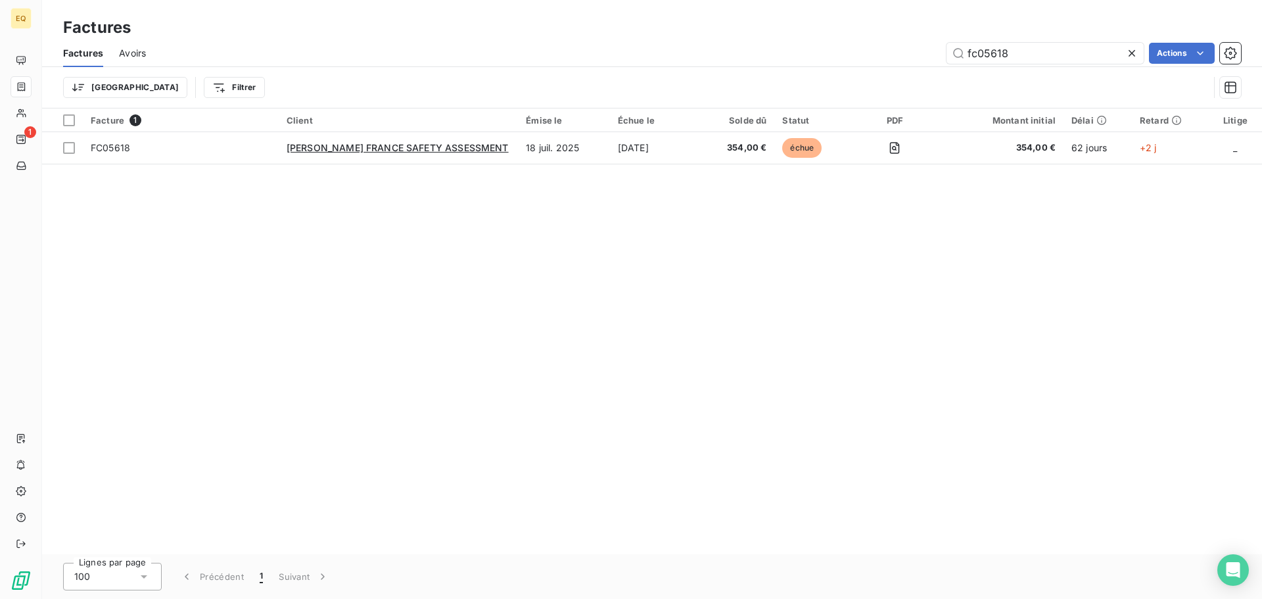
drag, startPoint x: 962, startPoint y: 48, endPoint x: 941, endPoint y: 47, distance: 21.1
click at [941, 47] on div "fc05618 Actions" at bounding box center [701, 53] width 1079 height 21
drag, startPoint x: 1016, startPoint y: 51, endPoint x: 952, endPoint y: 48, distance: 64.5
click at [952, 48] on input "fc05618" at bounding box center [1045, 53] width 197 height 21
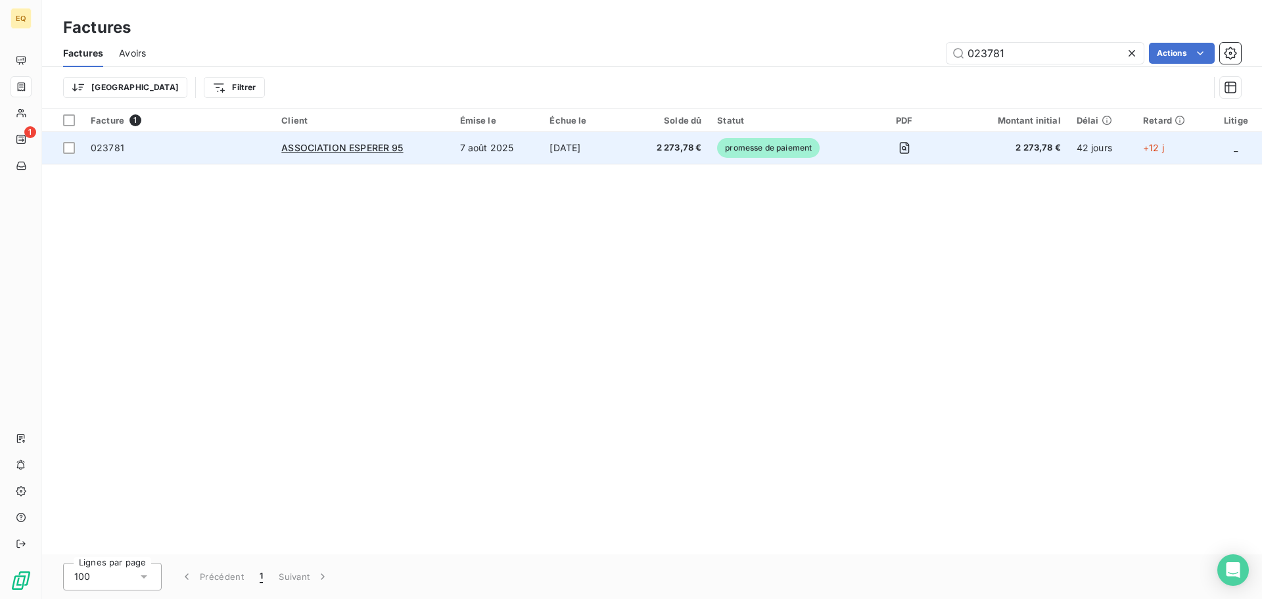
type input "023781"
click at [561, 147] on td "[DATE]" at bounding box center [586, 148] width 89 height 32
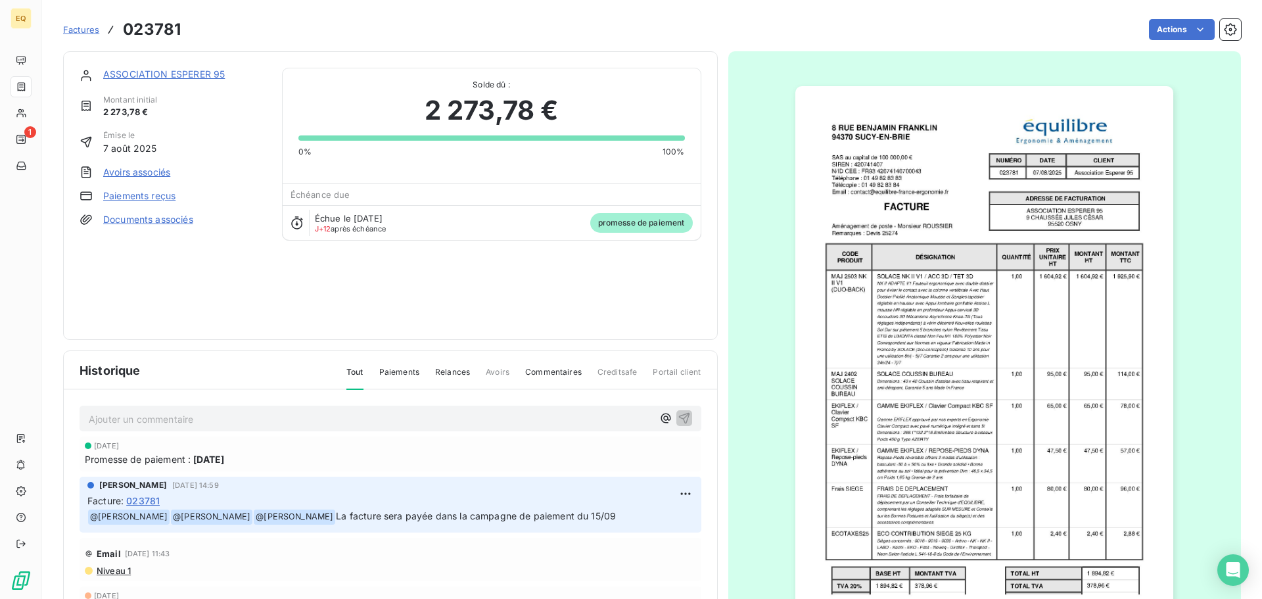
scroll to position [1, 0]
click at [145, 219] on link "Documents associés" at bounding box center [148, 218] width 90 height 13
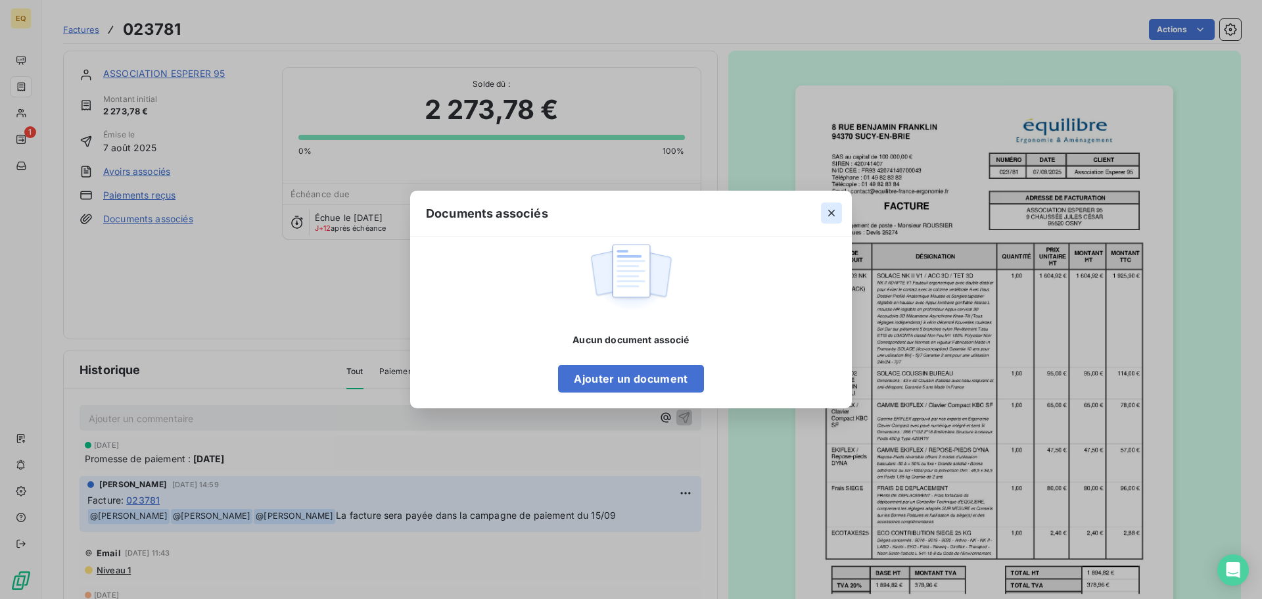
click at [829, 210] on icon "button" at bounding box center [831, 212] width 13 height 13
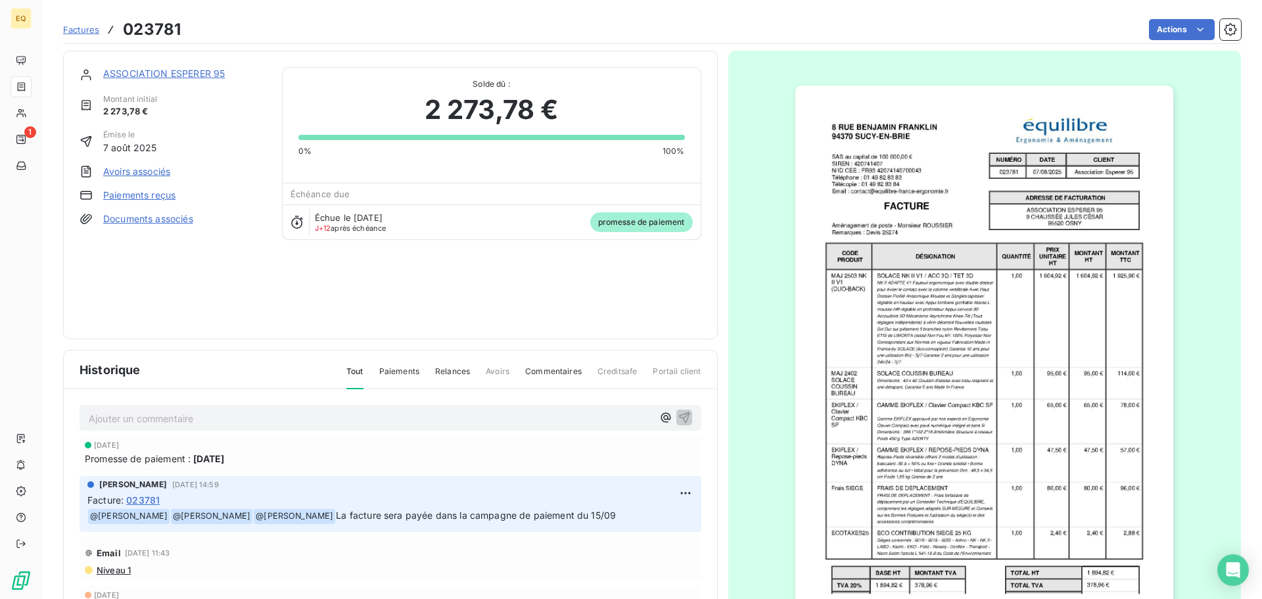
click at [89, 26] on span "Factures" at bounding box center [81, 29] width 36 height 11
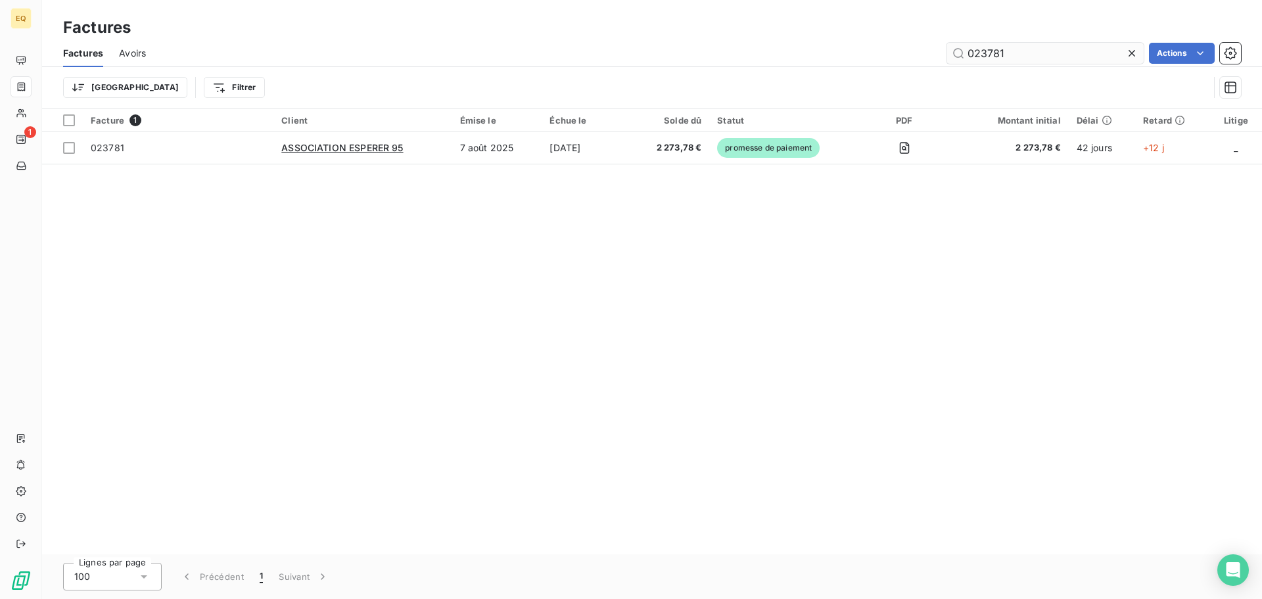
click at [1029, 52] on input "023781" at bounding box center [1045, 53] width 197 height 21
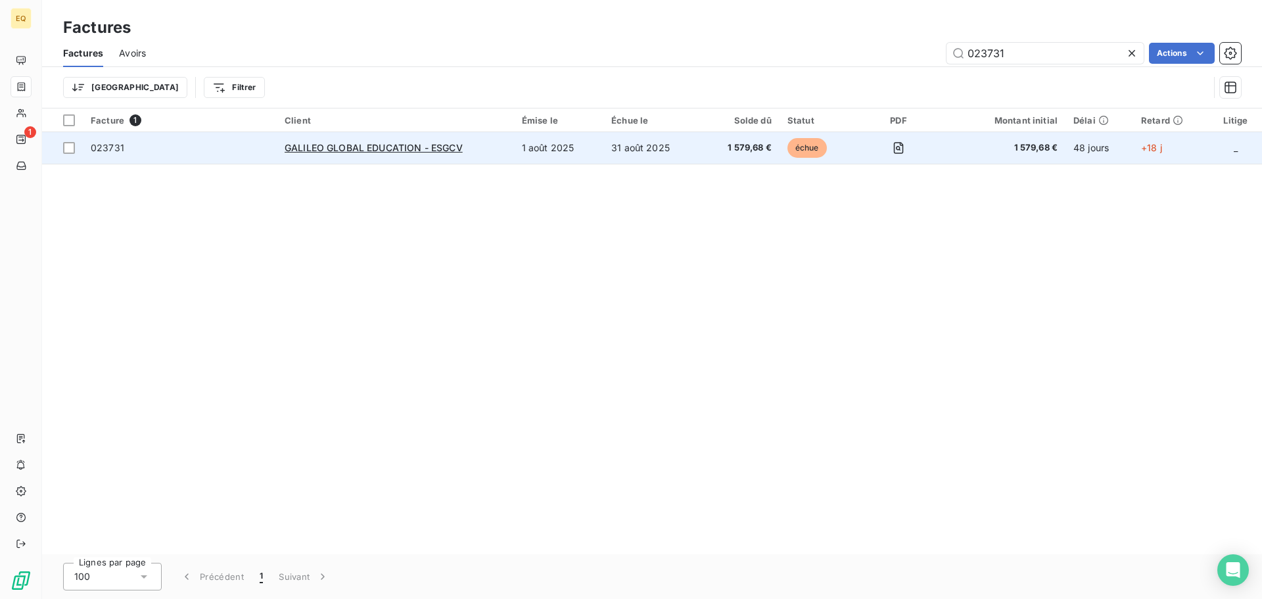
type input "023731"
click at [514, 150] on td "GALILEO GLOBAL EDUCATION - ESGCV" at bounding box center [395, 148] width 237 height 32
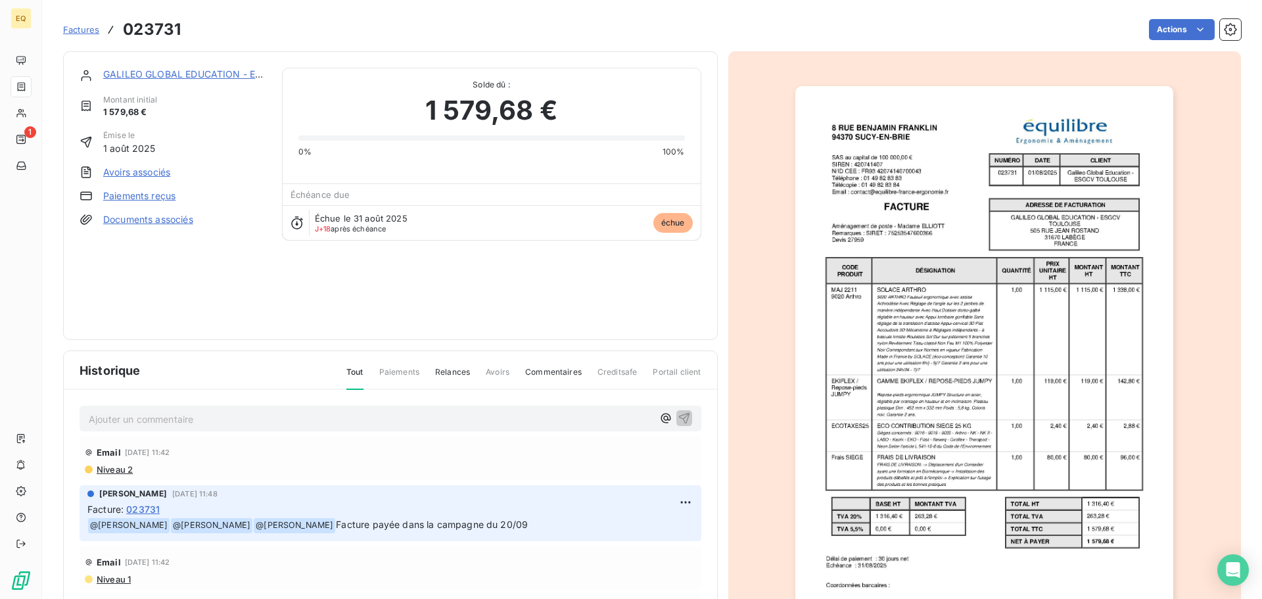
click at [170, 221] on link "Documents associés" at bounding box center [148, 219] width 90 height 13
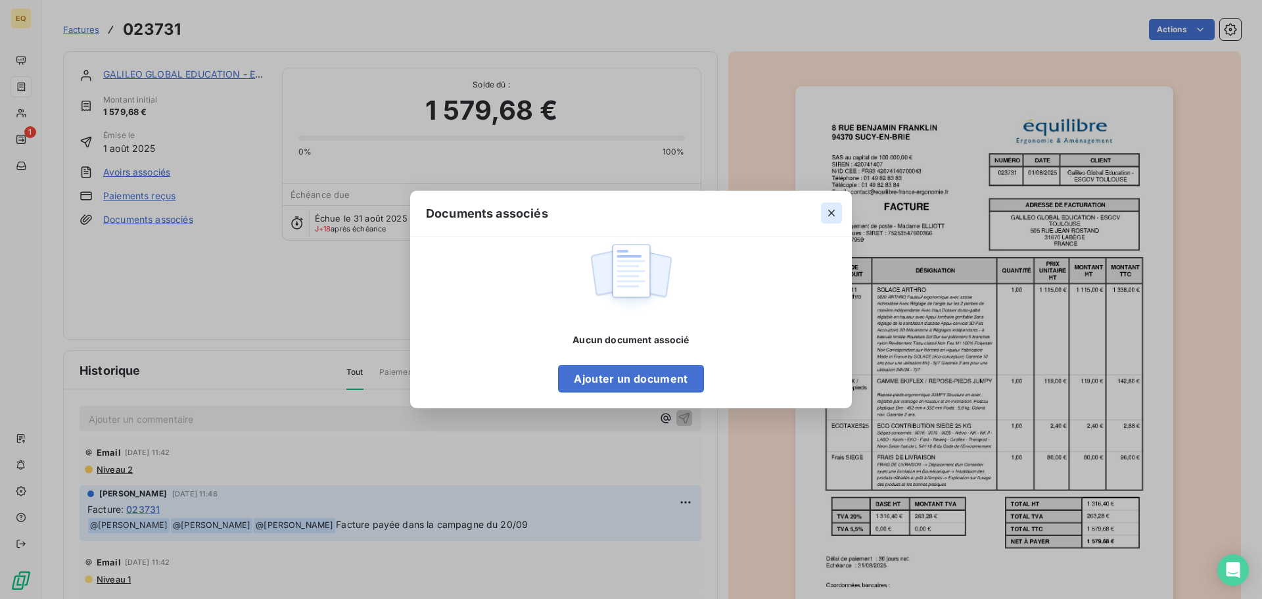
click at [830, 210] on icon "button" at bounding box center [831, 212] width 13 height 13
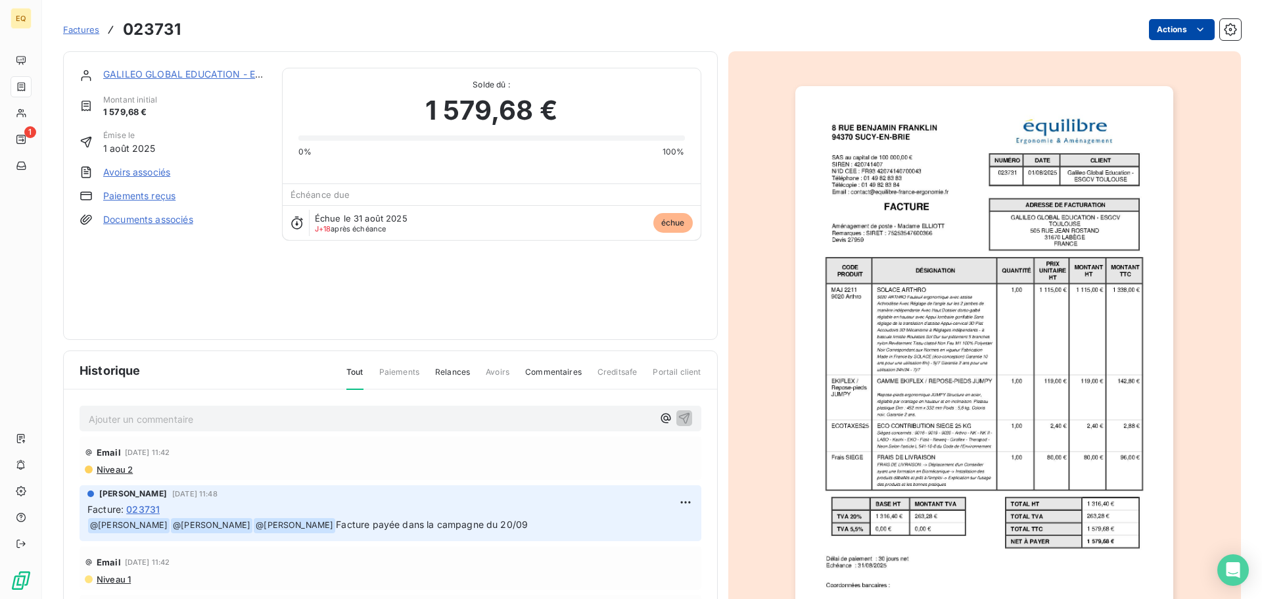
click at [1154, 23] on html "EQ 1 Factures 023731 Actions GALILEO GLOBAL EDUCATION - ESGCV Montant initial 1…" at bounding box center [631, 299] width 1262 height 599
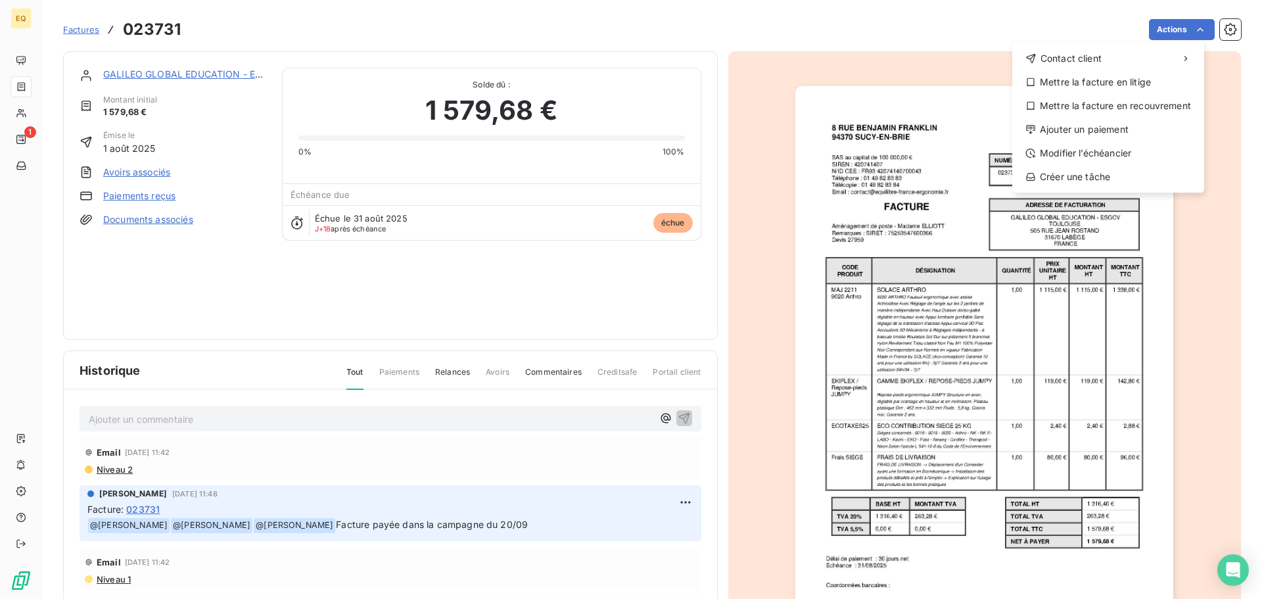
click at [374, 313] on html "EQ 1 Factures 023731 Actions Contact client Mettre la facture en litige Mettre …" at bounding box center [631, 299] width 1262 height 599
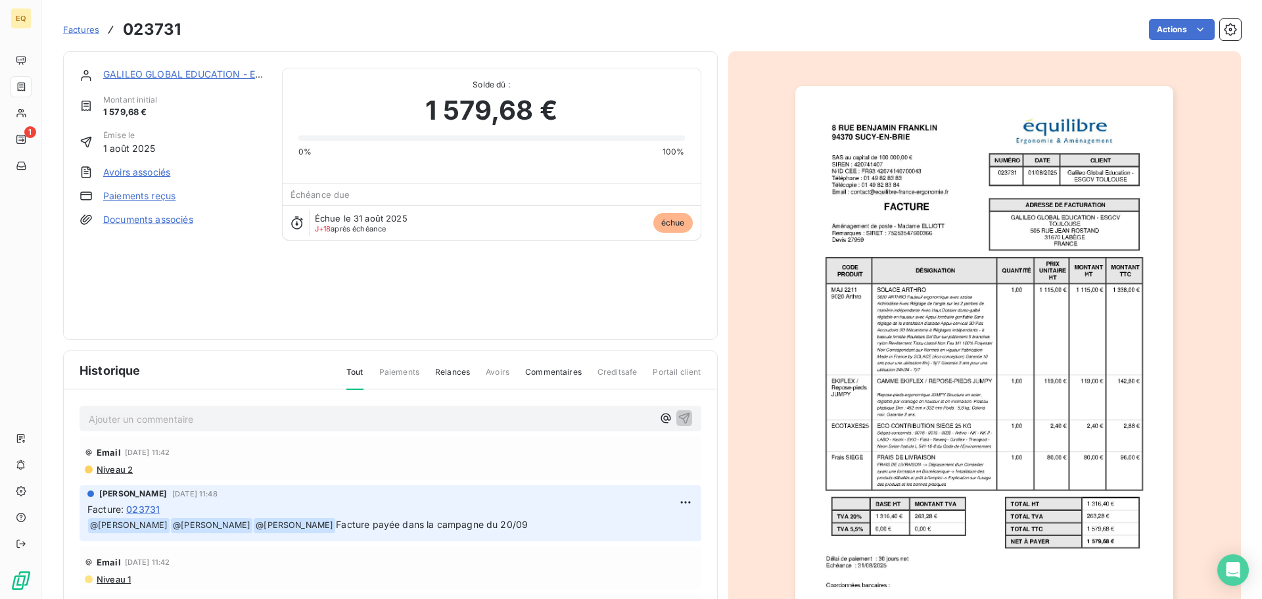
click at [174, 72] on link "GALILEO GLOBAL EDUCATION - ESGCV" at bounding box center [192, 73] width 178 height 11
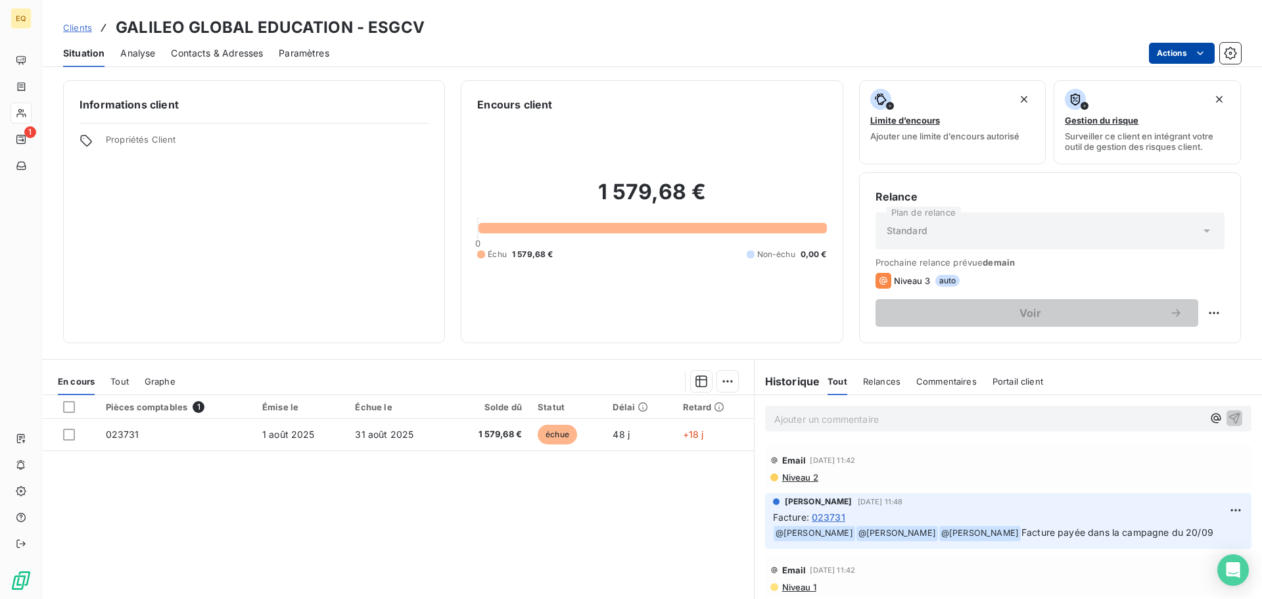
click at [1168, 54] on html "EQ 1 Clients GALILEO GLOBAL EDUCATION - ESGCV Situation Analyse Contacts & Adre…" at bounding box center [631, 299] width 1262 height 599
click at [360, 163] on html "EQ 1 Clients GALILEO GLOBAL EDUCATION - ESGCV Situation Analyse Contacts & Adre…" at bounding box center [631, 299] width 1262 height 599
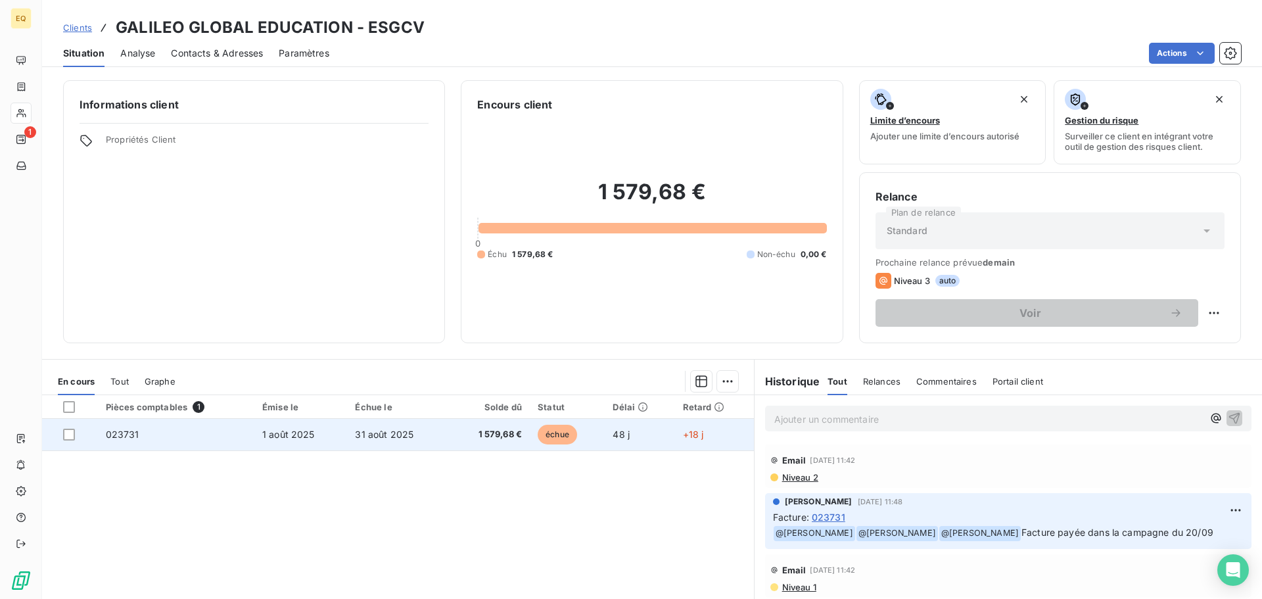
click at [254, 429] on td "1 août 2025" at bounding box center [300, 435] width 93 height 32
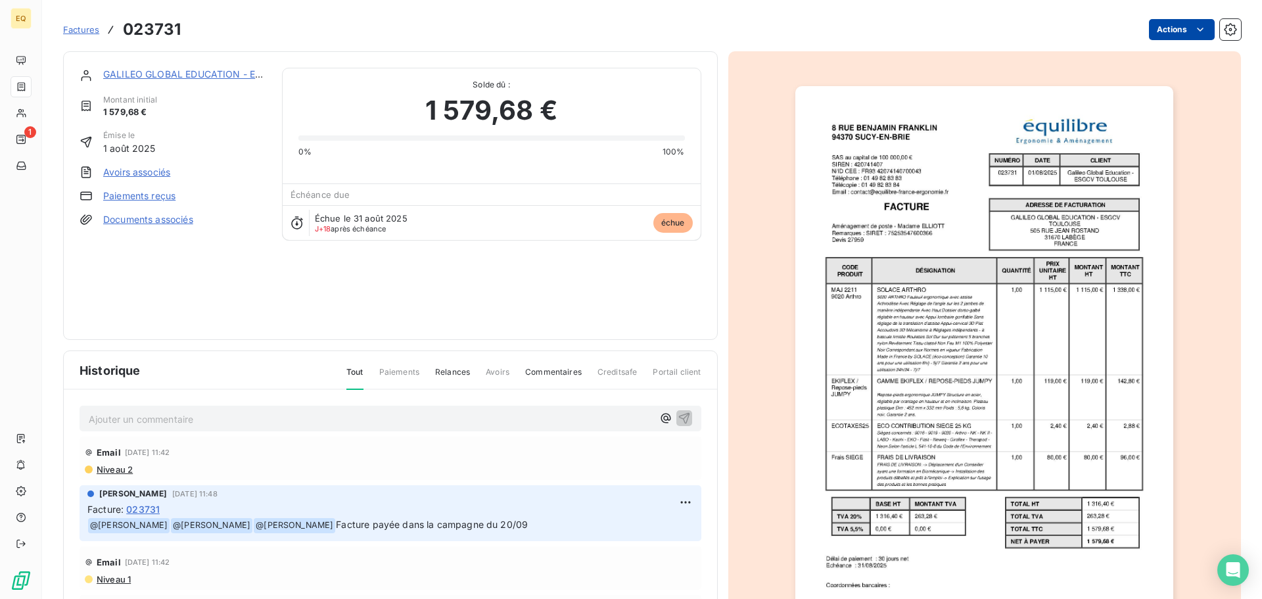
click at [1150, 26] on html "EQ 1 Factures 023731 Actions GALILEO GLOBAL EDUCATION - ESGCV Montant initial 1…" at bounding box center [631, 299] width 1262 height 599
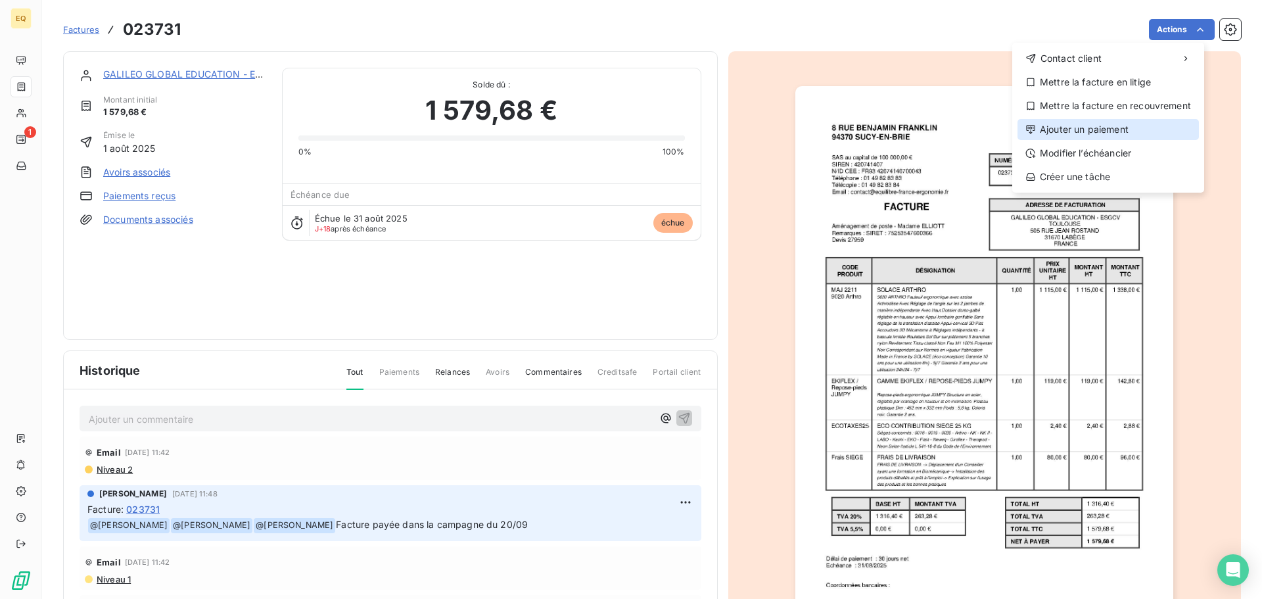
click at [1063, 133] on div "Ajouter un paiement" at bounding box center [1108, 129] width 181 height 21
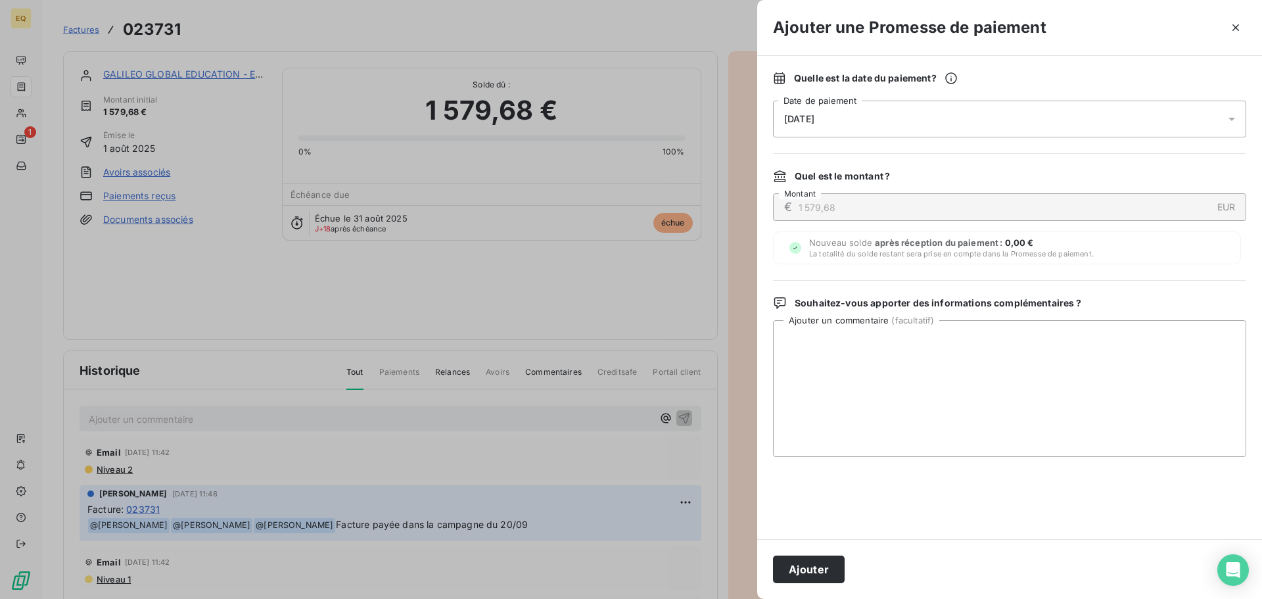
click at [815, 114] on span "[DATE]" at bounding box center [799, 119] width 30 height 11
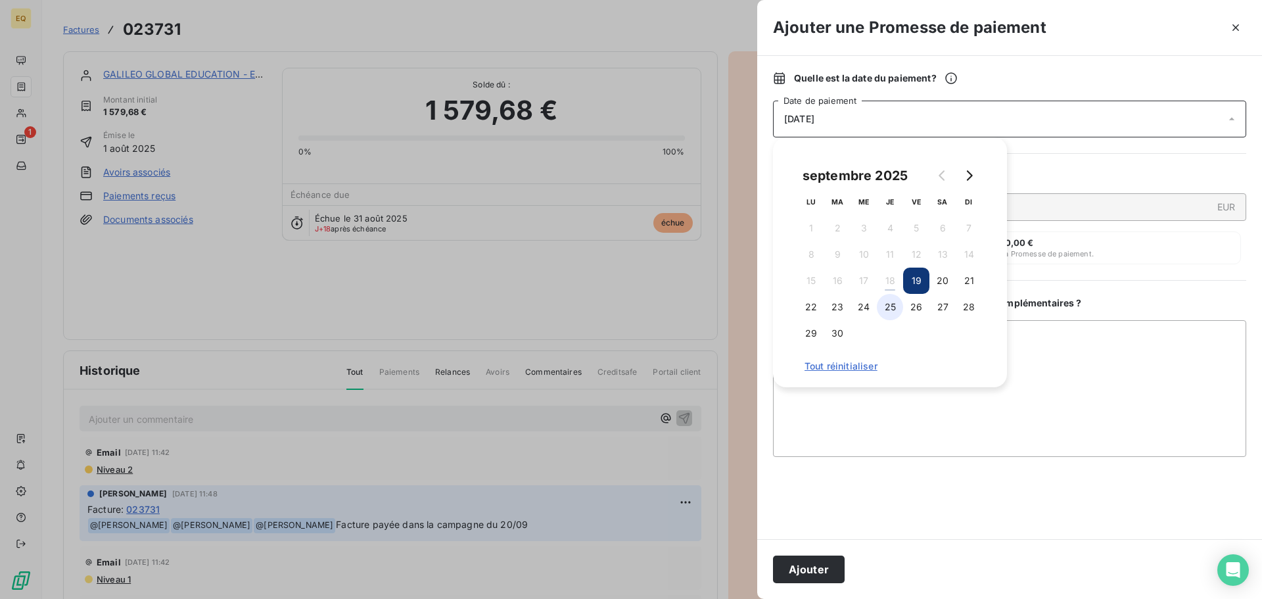
click at [890, 302] on button "25" at bounding box center [890, 307] width 26 height 26
click at [851, 402] on textarea "Ajouter un commentaire ( facultatif )" at bounding box center [1009, 388] width 473 height 137
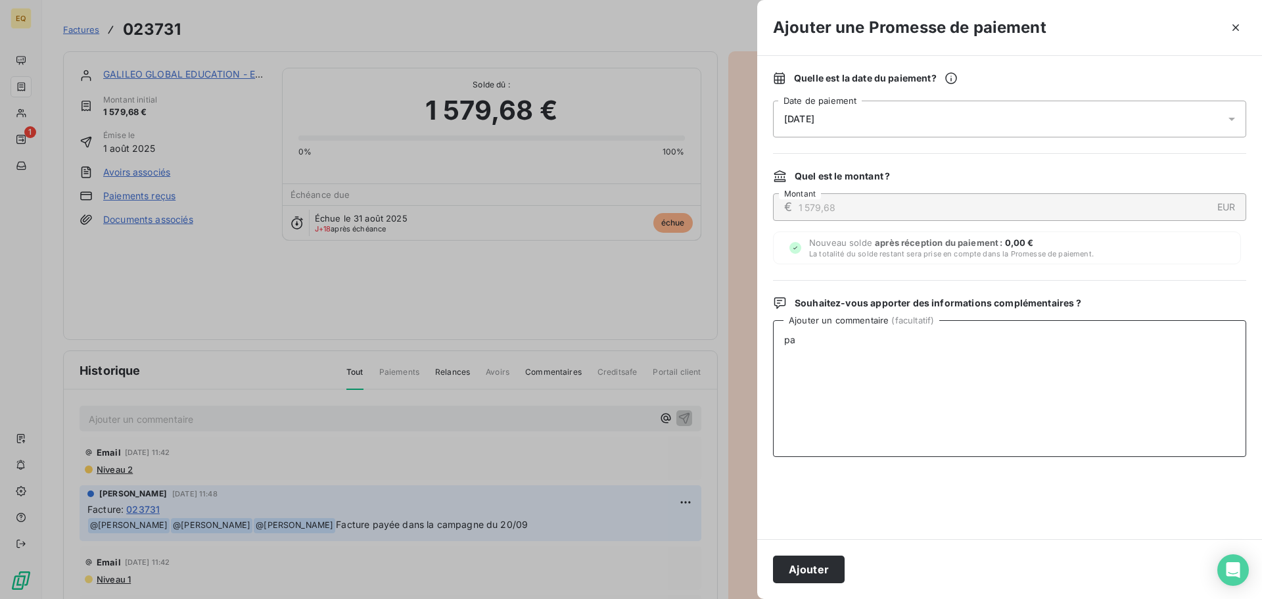
type textarea "p"
type textarea "facture payée dans la campagne du 20/09"
click at [798, 569] on button "Ajouter" at bounding box center [809, 569] width 72 height 28
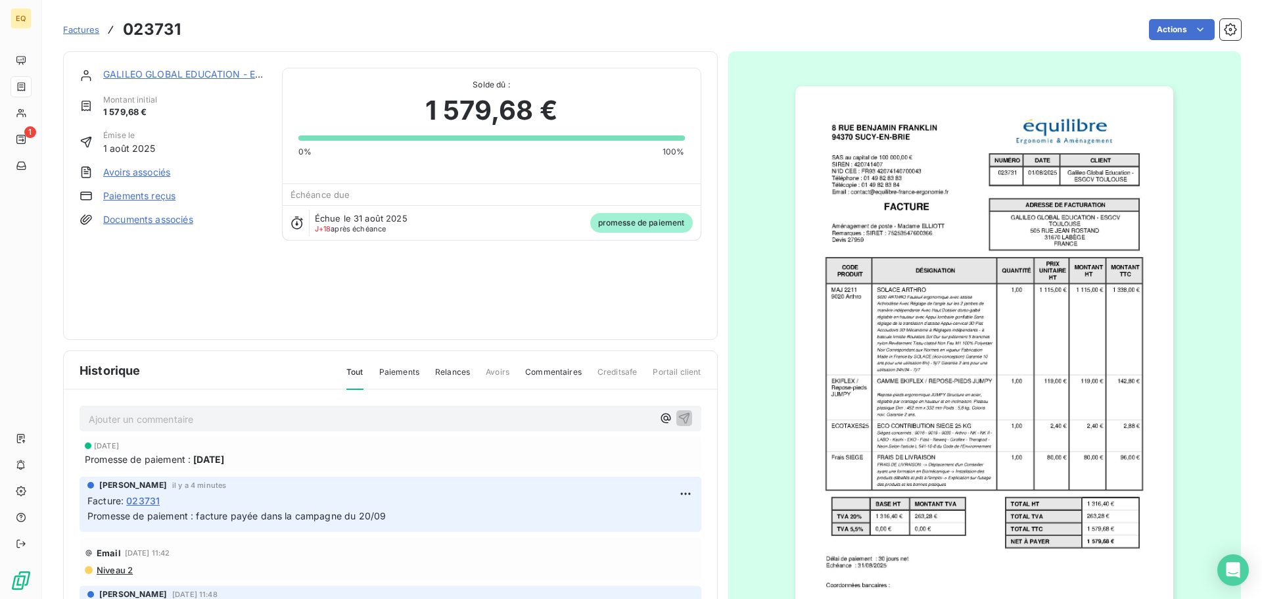
click at [78, 27] on span "Factures" at bounding box center [81, 29] width 36 height 11
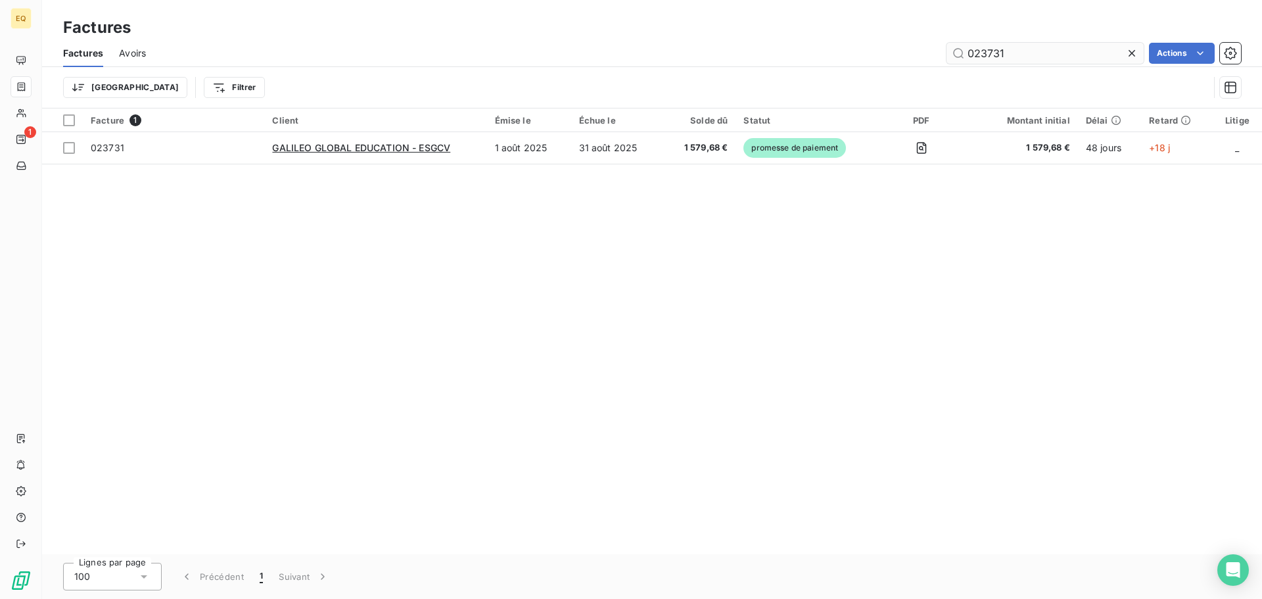
drag, startPoint x: 1024, startPoint y: 54, endPoint x: 959, endPoint y: 49, distance: 65.3
click at [961, 49] on input "023731" at bounding box center [1045, 53] width 197 height 21
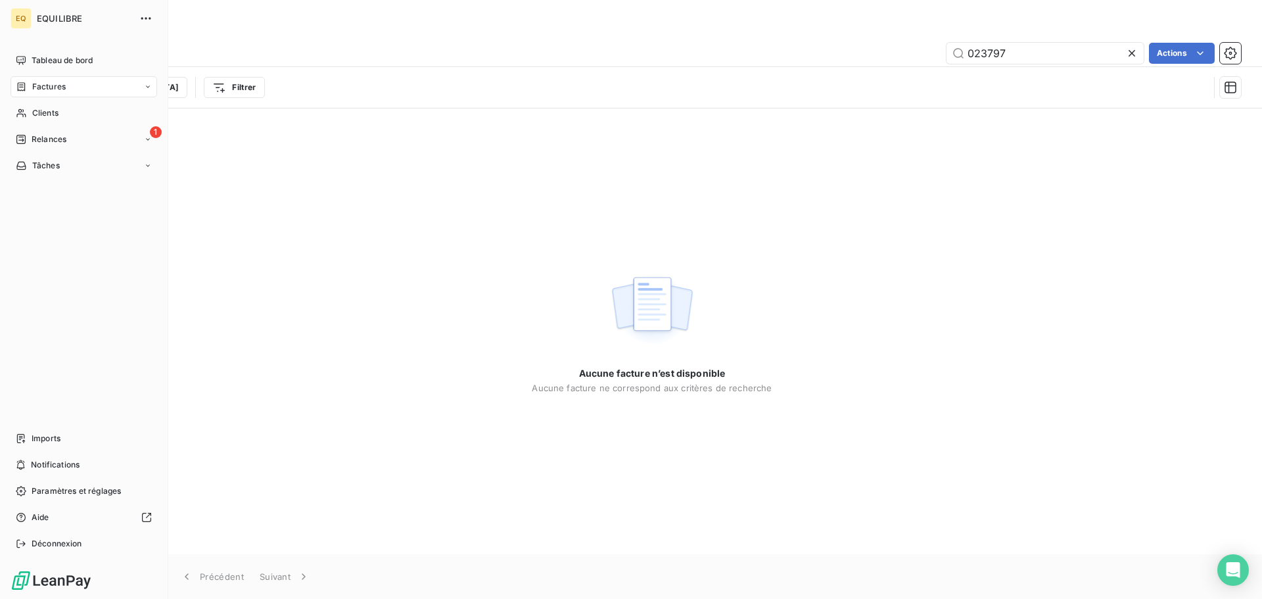
type input "023797"
click at [47, 82] on span "Factures" at bounding box center [49, 87] width 34 height 12
click at [60, 80] on div "Factures" at bounding box center [84, 86] width 147 height 21
click at [47, 83] on span "Factures" at bounding box center [49, 87] width 34 height 12
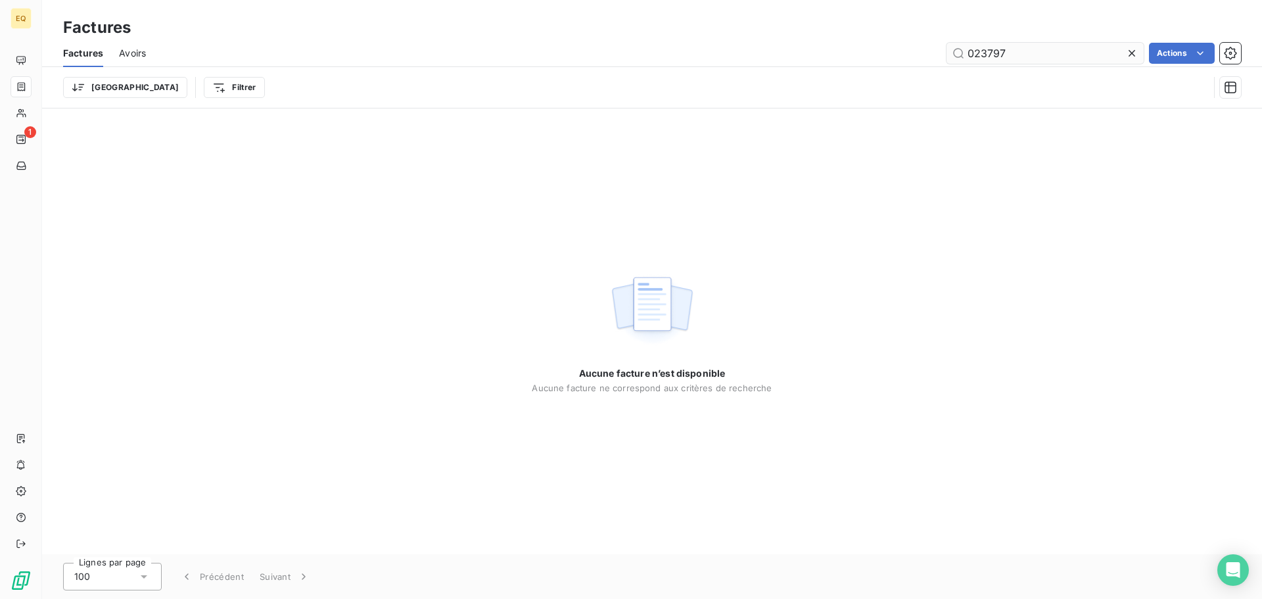
click at [1135, 53] on icon at bounding box center [1131, 53] width 13 height 13
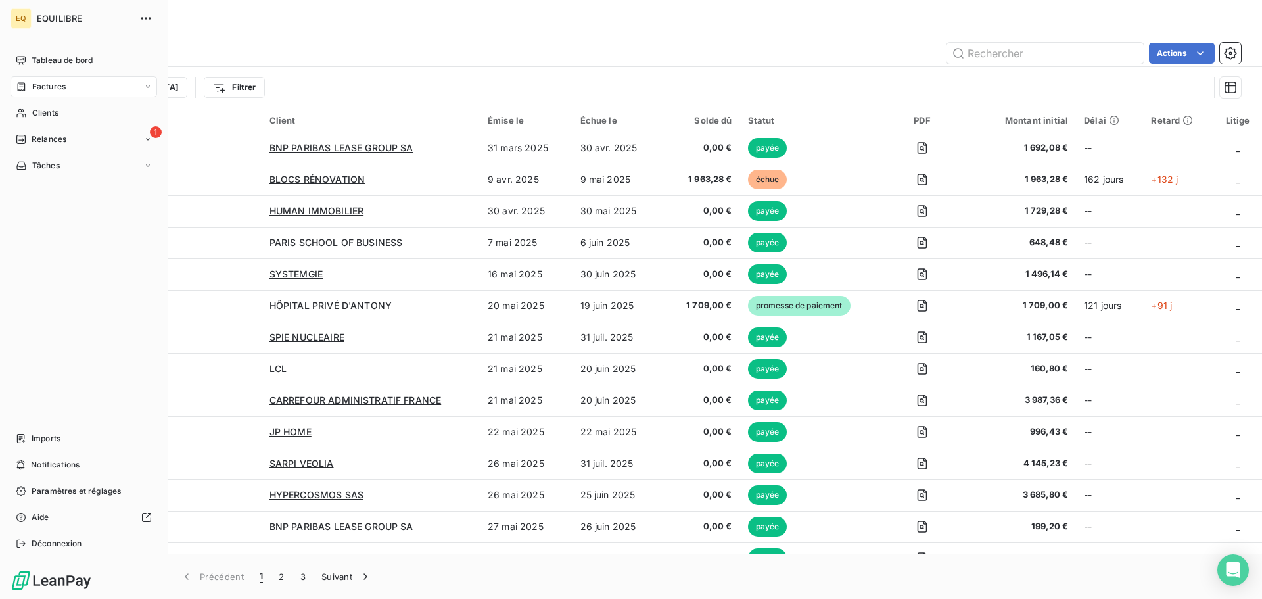
click at [71, 85] on div "Factures" at bounding box center [84, 86] width 147 height 21
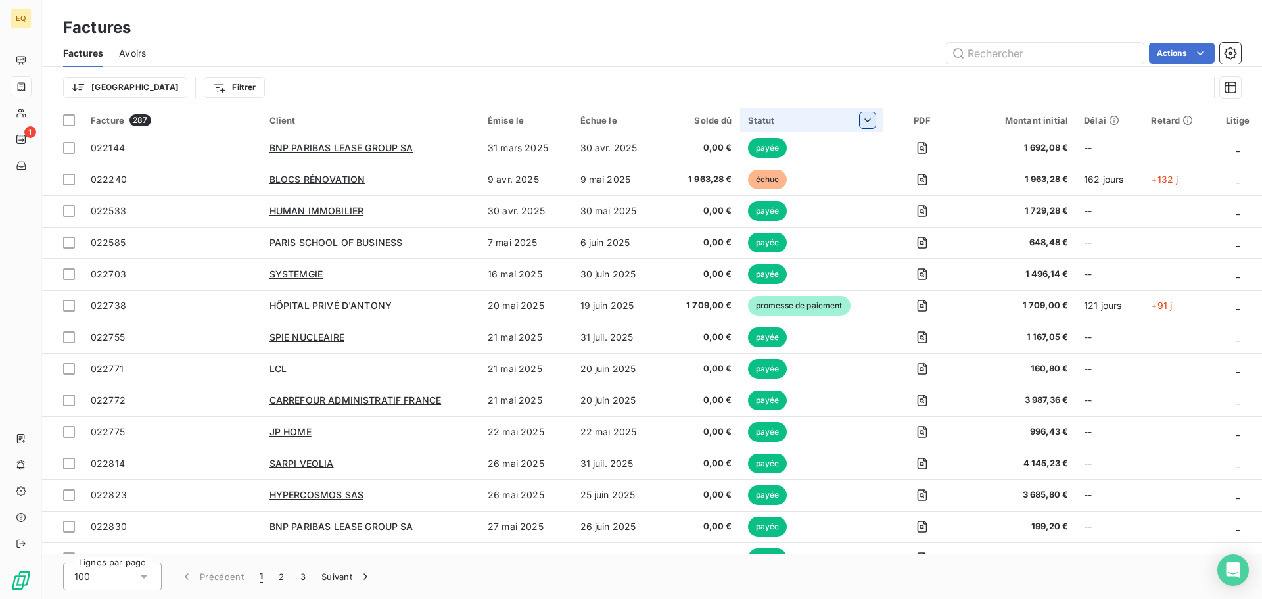
click at [874, 122] on html "EQ 1 Factures Factures Avoirs Actions Trier Filtrer Facture 287 Client Émise le…" at bounding box center [631, 299] width 1262 height 599
click at [730, 149] on div at bounding box center [772, 155] width 189 height 28
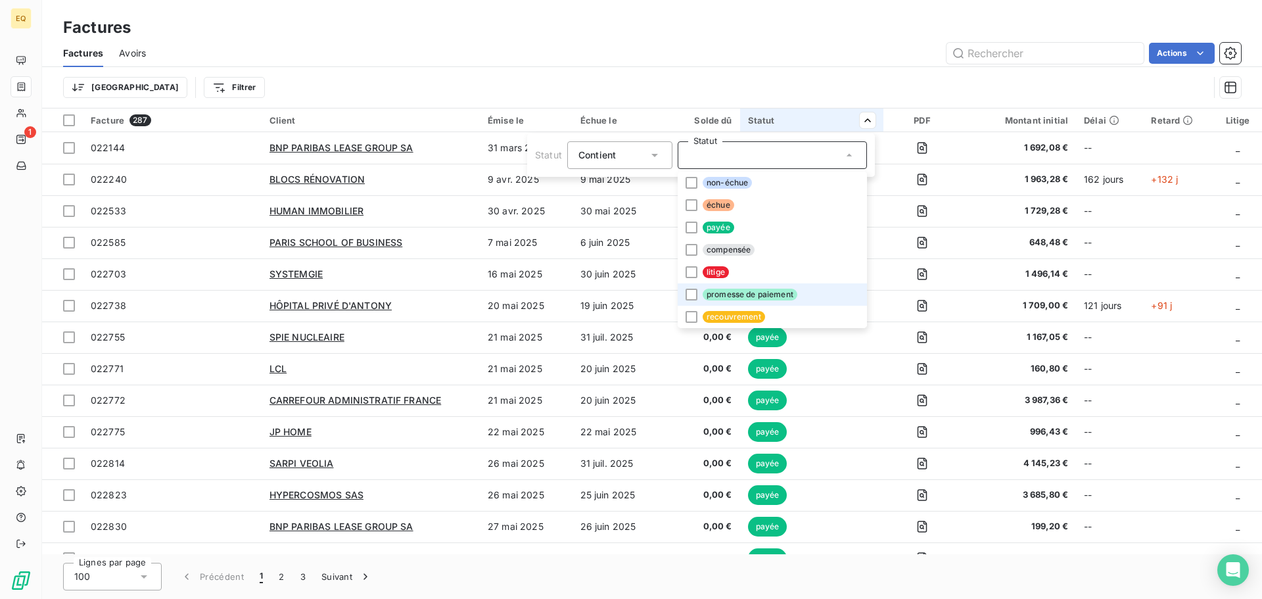
click at [730, 292] on span "promesse de paiement" at bounding box center [750, 295] width 95 height 12
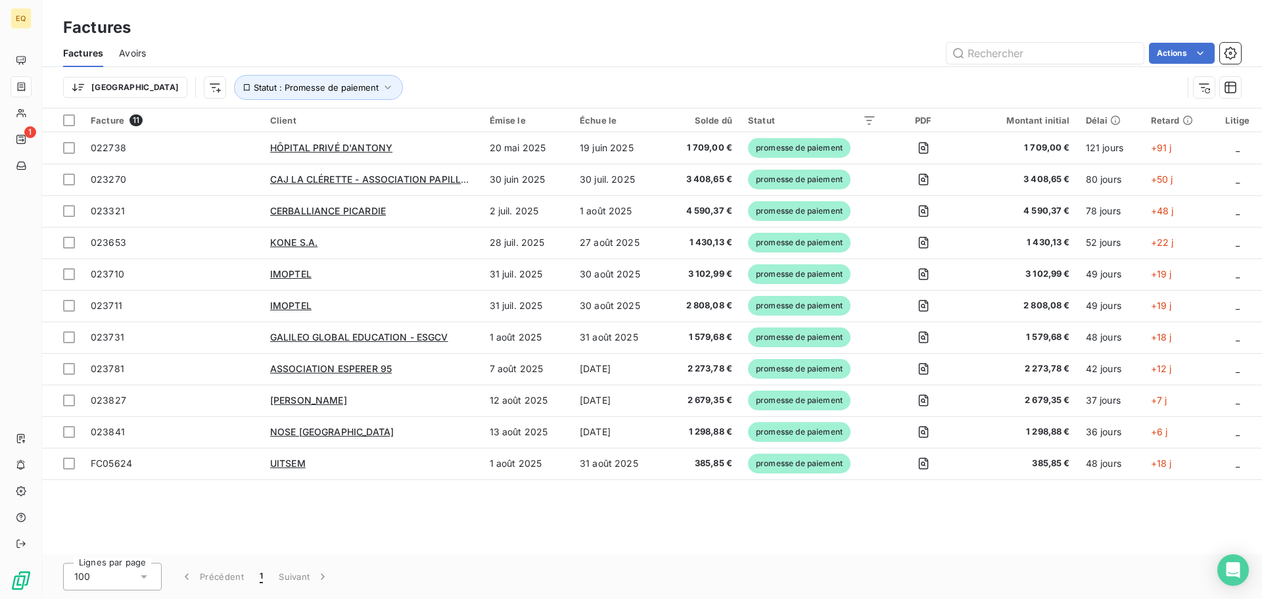
click at [657, 28] on html "EQ 1 Factures Factures Avoirs Actions Trier Statut : Promesse de paiement Factu…" at bounding box center [631, 299] width 1262 height 599
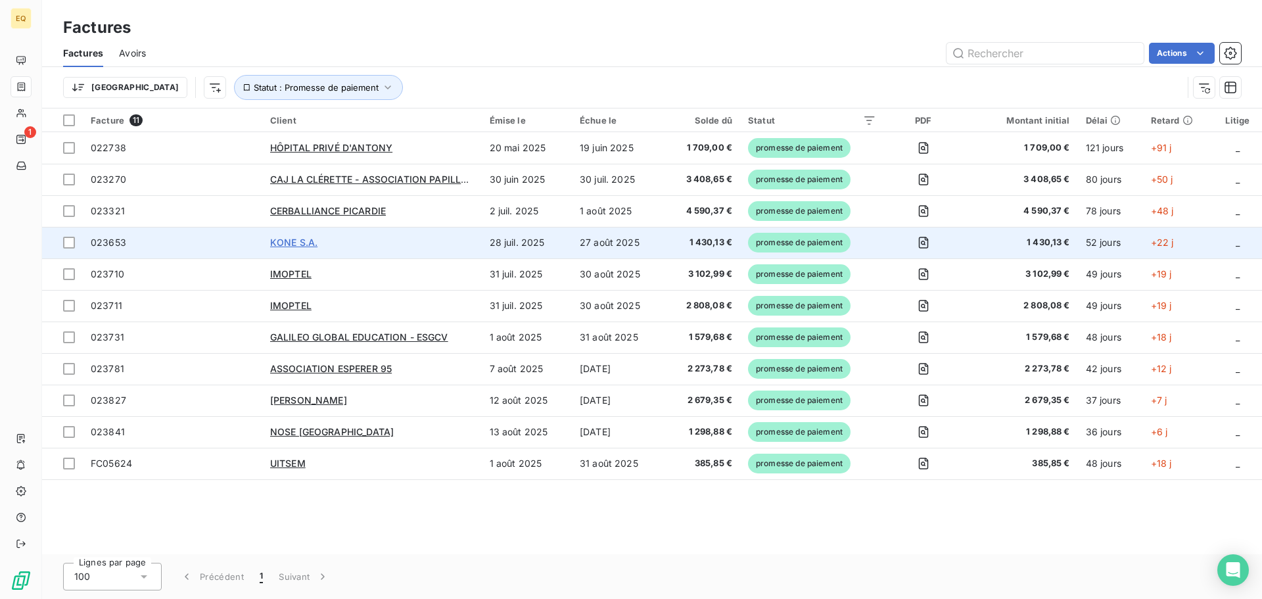
click at [289, 241] on span "KONE S.A." at bounding box center [293, 242] width 47 height 11
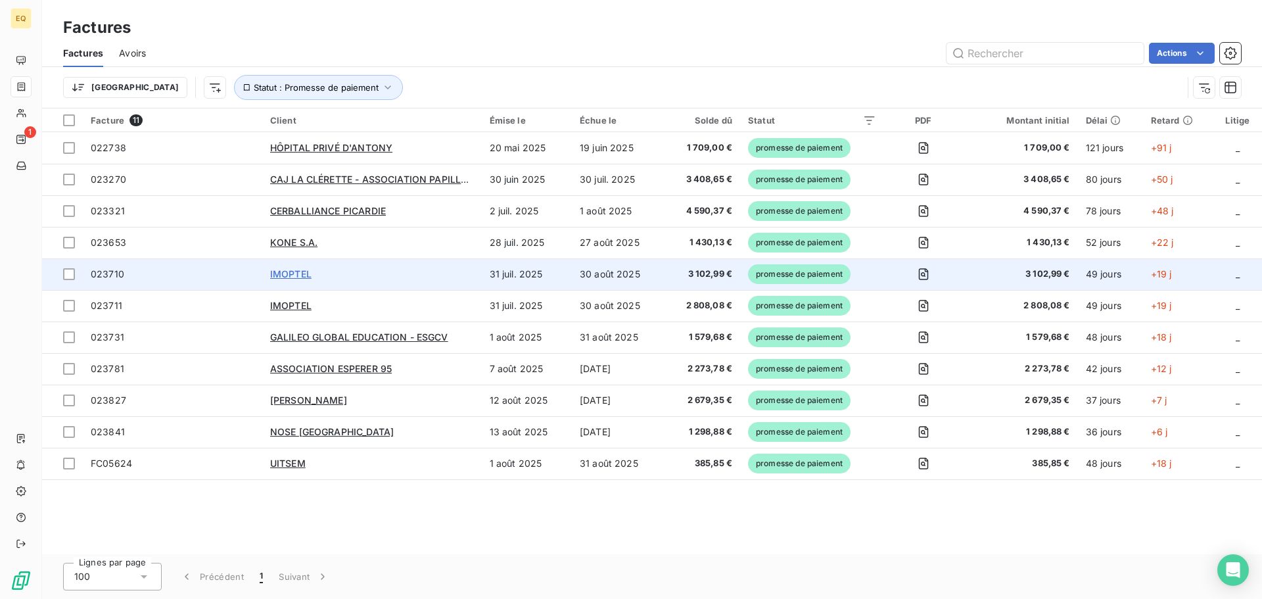
click at [300, 272] on span "IMOPTEL" at bounding box center [290, 273] width 41 height 11
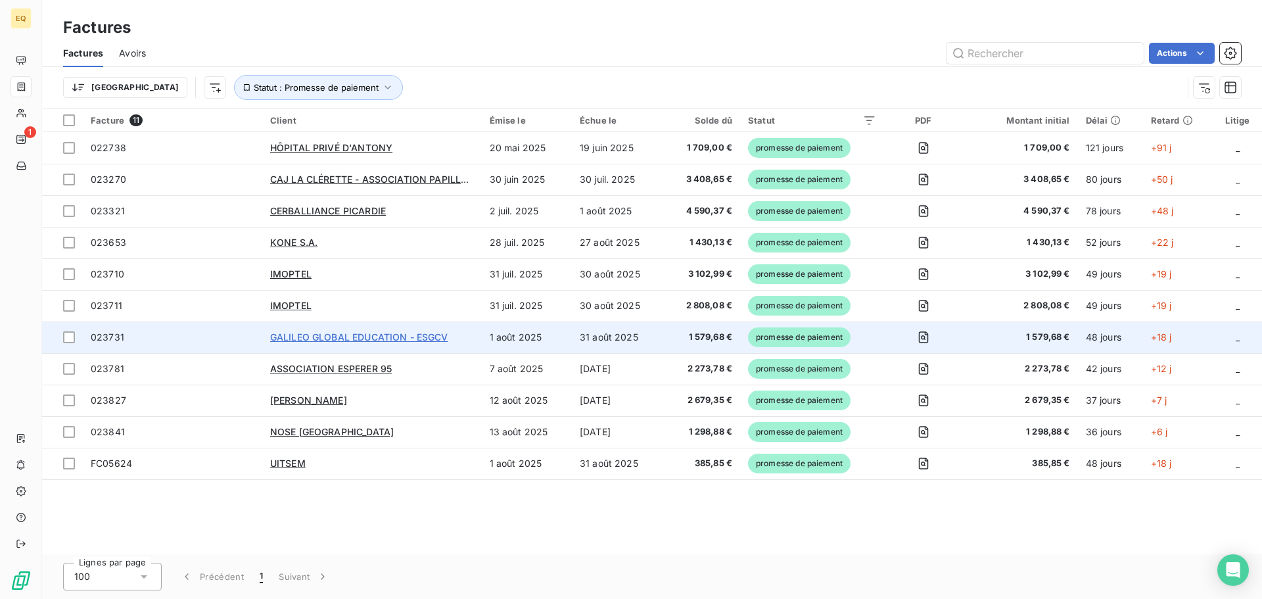
click at [330, 336] on span "GALILEO GLOBAL EDUCATION - ESGCV" at bounding box center [359, 336] width 178 height 11
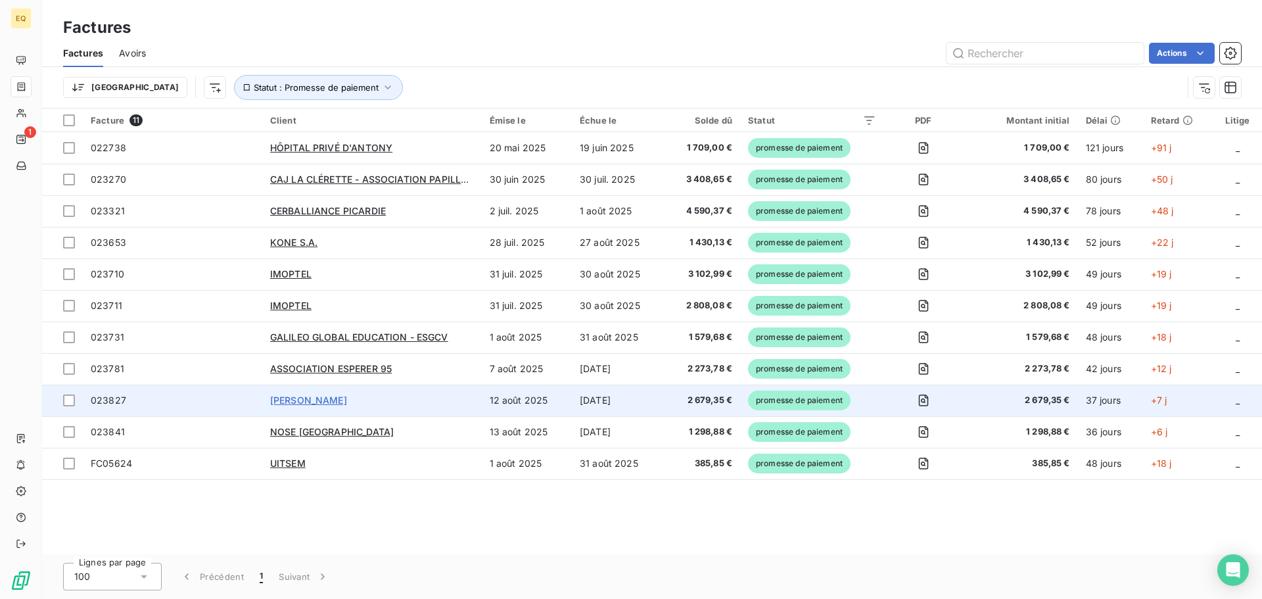
click at [320, 401] on span "[PERSON_NAME]" at bounding box center [308, 399] width 77 height 11
